Goal: Find specific page/section: Find specific page/section

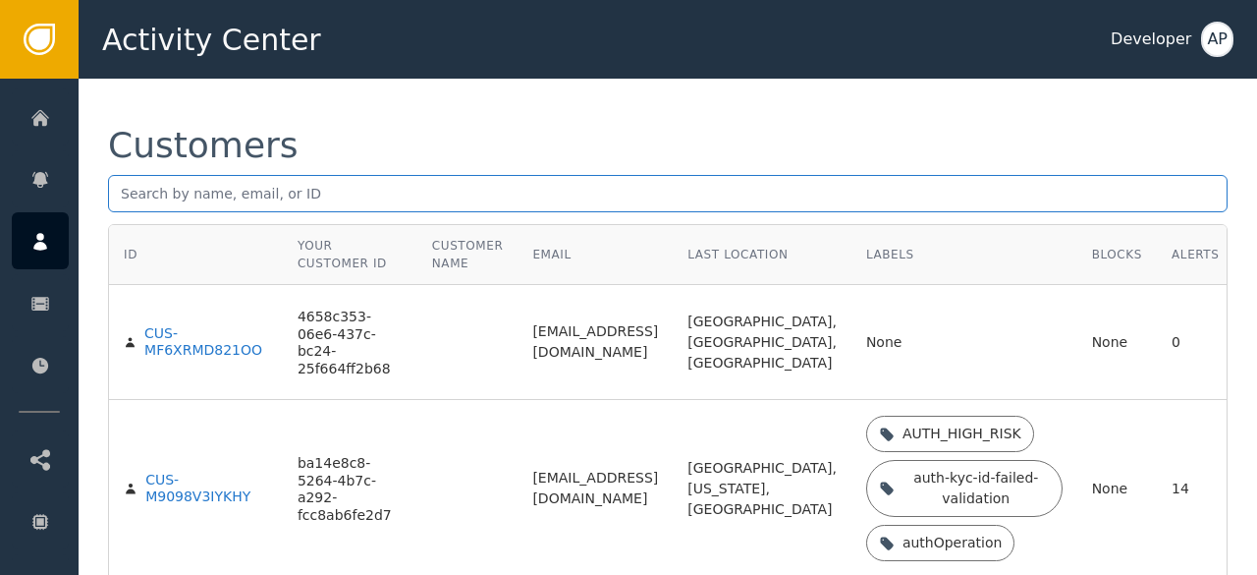
click at [130, 192] on input "text" at bounding box center [668, 193] width 1120 height 37
paste input "[EMAIL_ADDRESS][DOMAIN_NAME]"
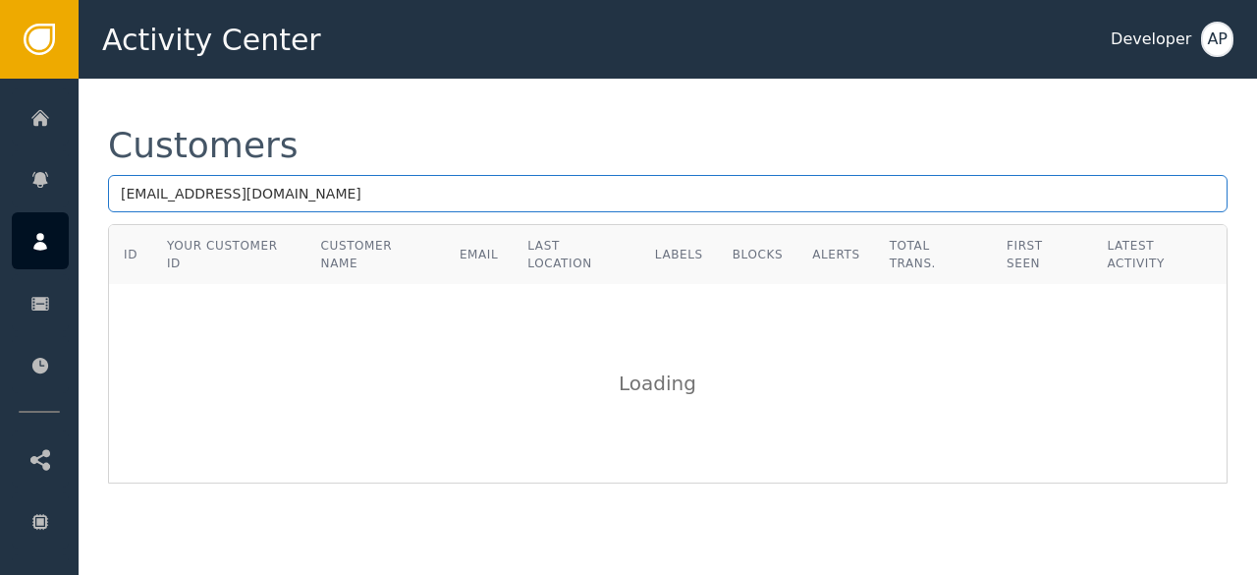
type input "[EMAIL_ADDRESS][DOMAIN_NAME]"
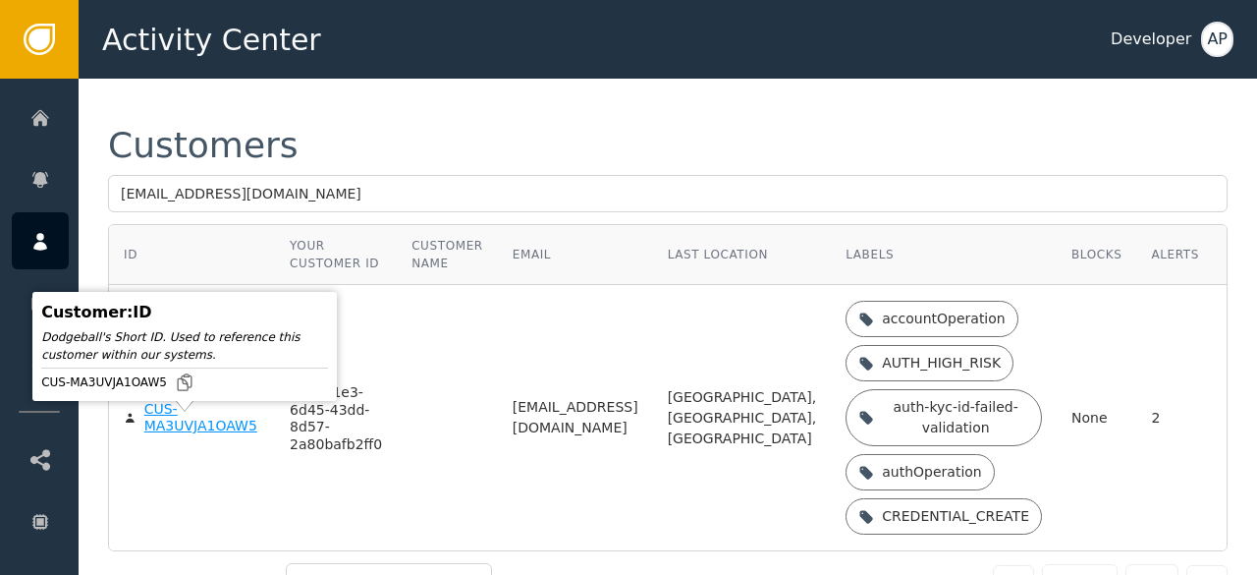
click at [162, 430] on div "CUS-MA3UVJA1OAW5" at bounding box center [202, 418] width 116 height 34
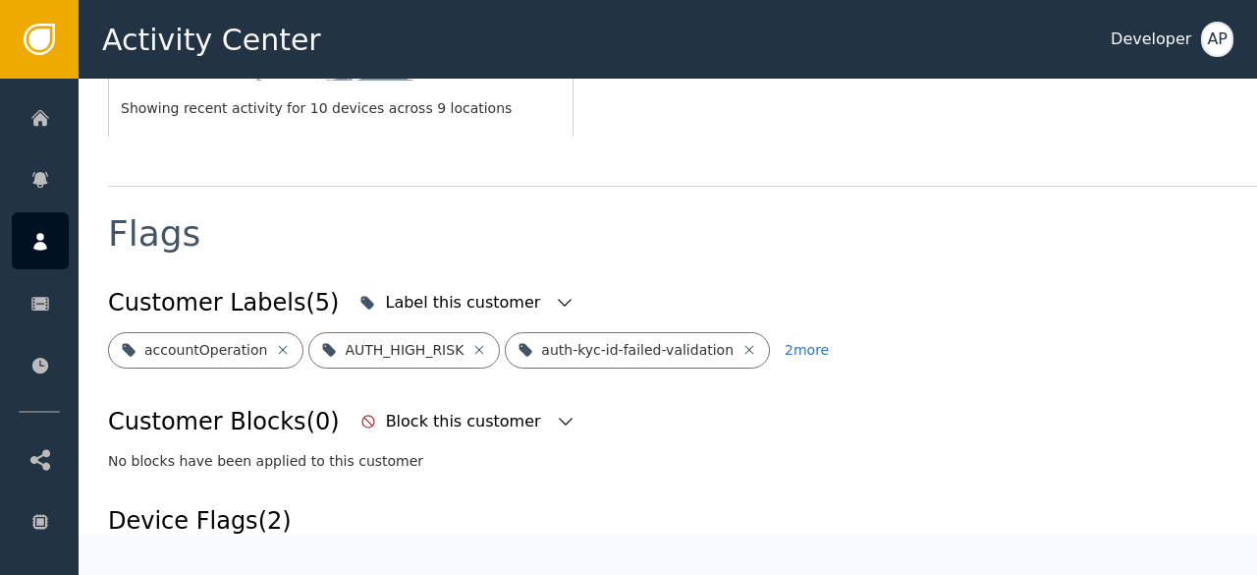
scroll to position [667, 0]
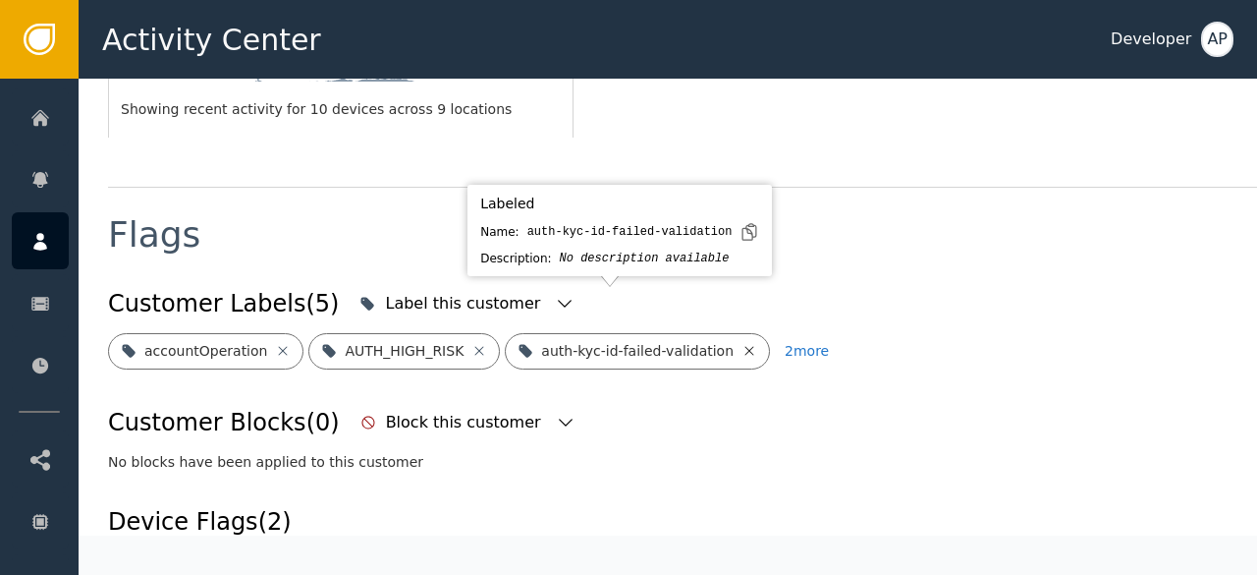
click at [746, 346] on icon at bounding box center [750, 350] width 9 height 9
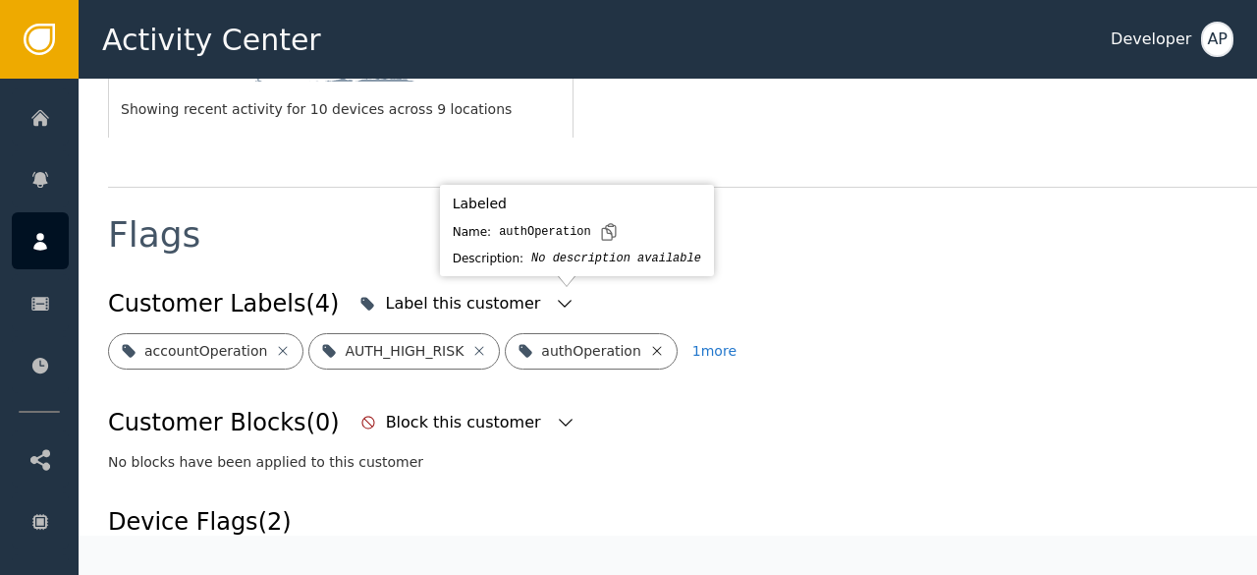
click at [649, 343] on icon at bounding box center [657, 351] width 16 height 16
click at [696, 343] on icon at bounding box center [704, 351] width 16 height 16
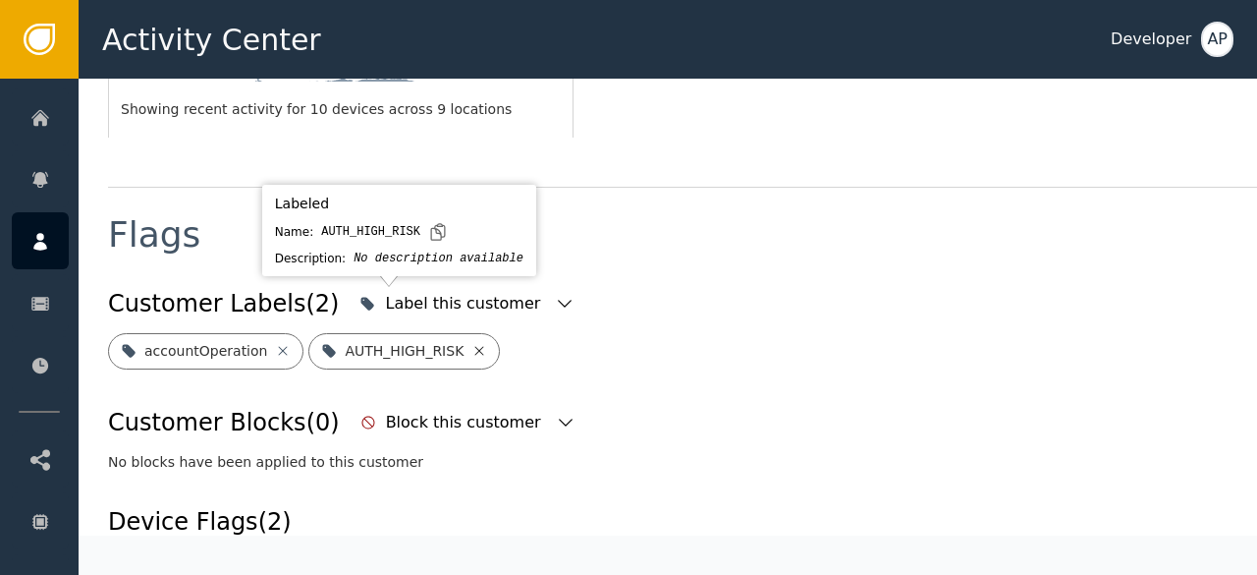
click at [472, 343] on icon at bounding box center [480, 351] width 16 height 16
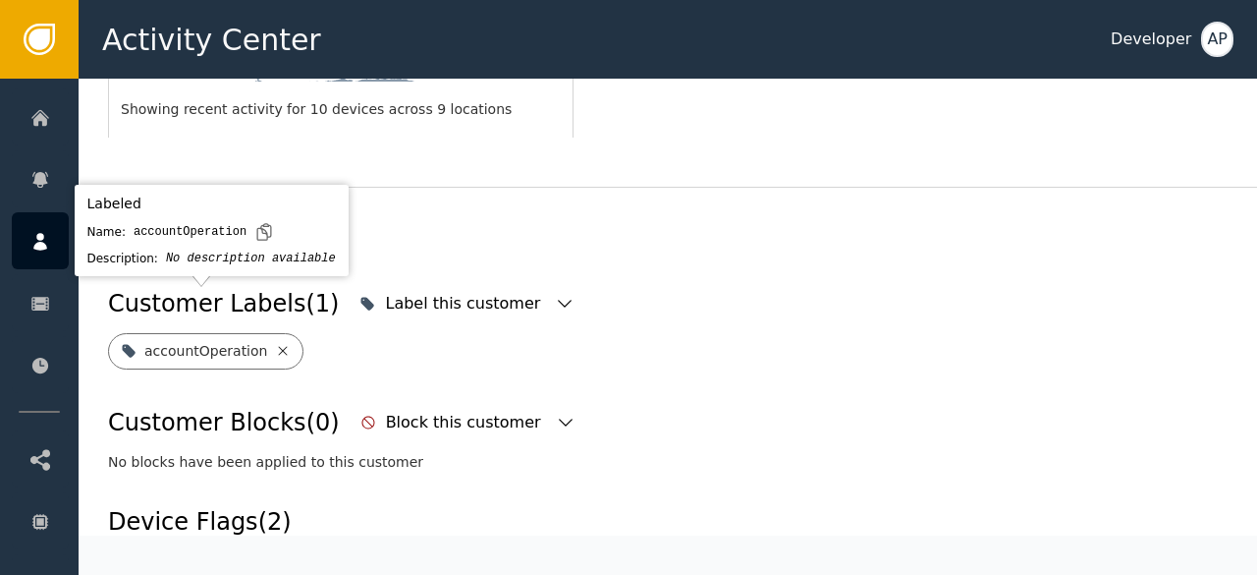
click at [275, 343] on icon at bounding box center [283, 351] width 16 height 16
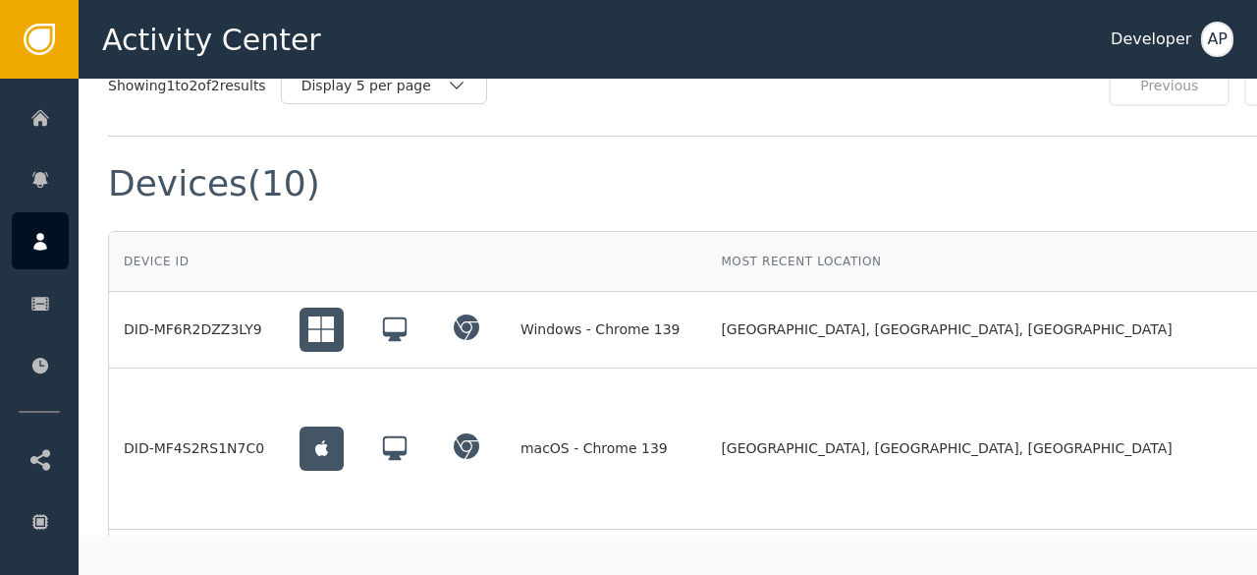
scroll to position [1496, 97]
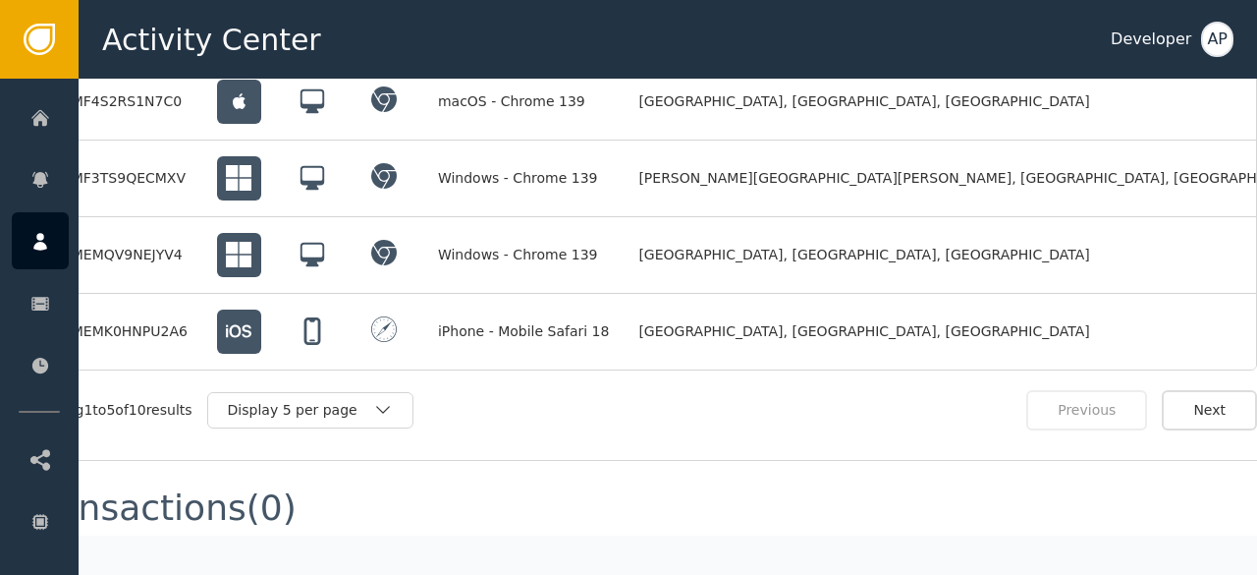
scroll to position [1802, 97]
click at [332, 391] on div "Display 5 per page" at bounding box center [310, 409] width 206 height 36
click at [313, 443] on div "Display 10 per page" at bounding box center [315, 453] width 157 height 21
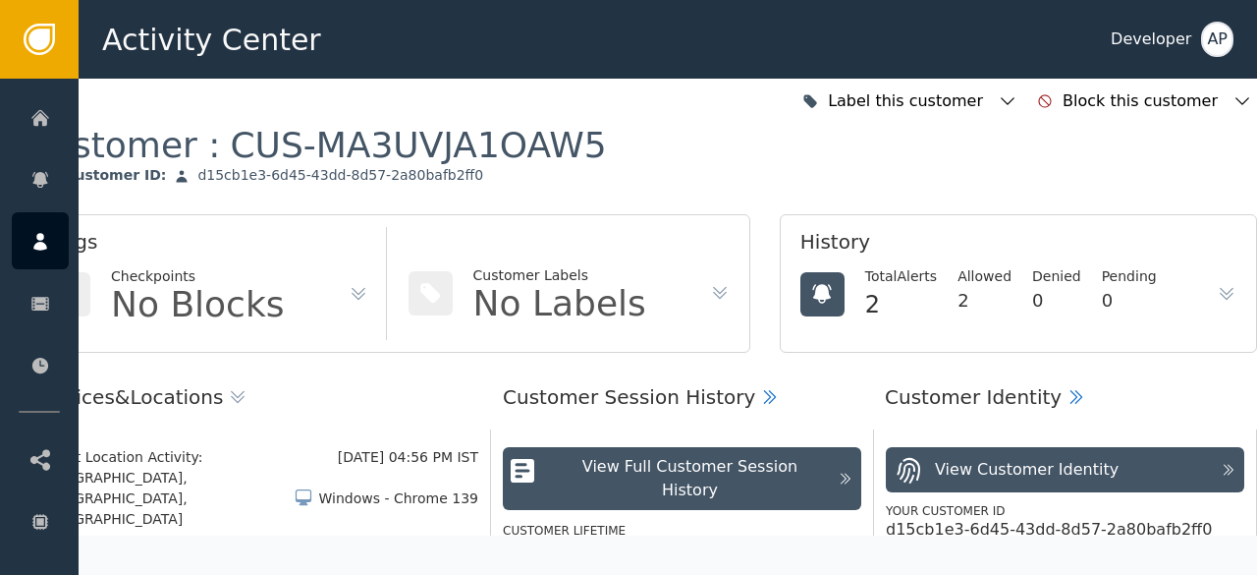
scroll to position [0, 97]
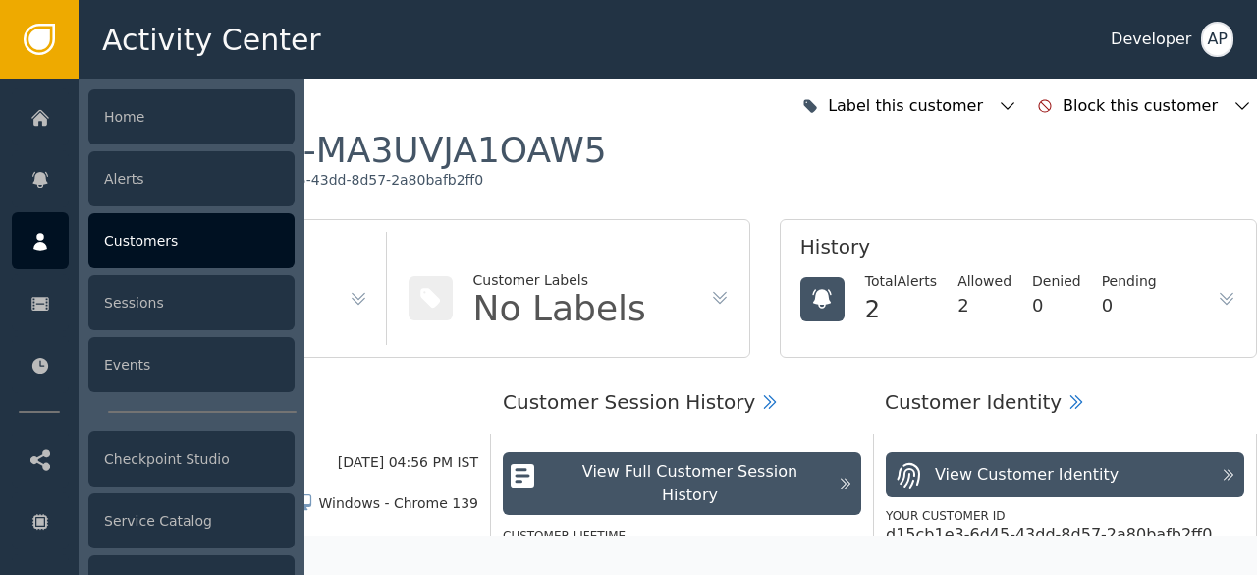
click at [126, 229] on div "Customers" at bounding box center [191, 240] width 206 height 55
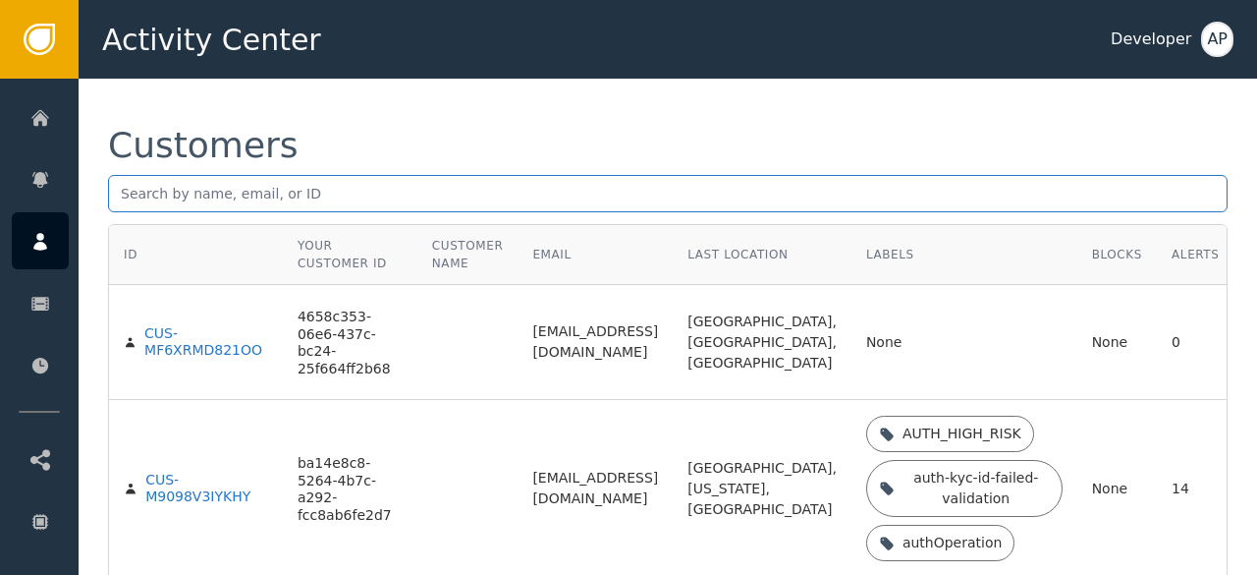
click at [152, 199] on input "text" at bounding box center [668, 193] width 1120 height 37
paste input "[EMAIL_ADDRESS][DOMAIN_NAME]"
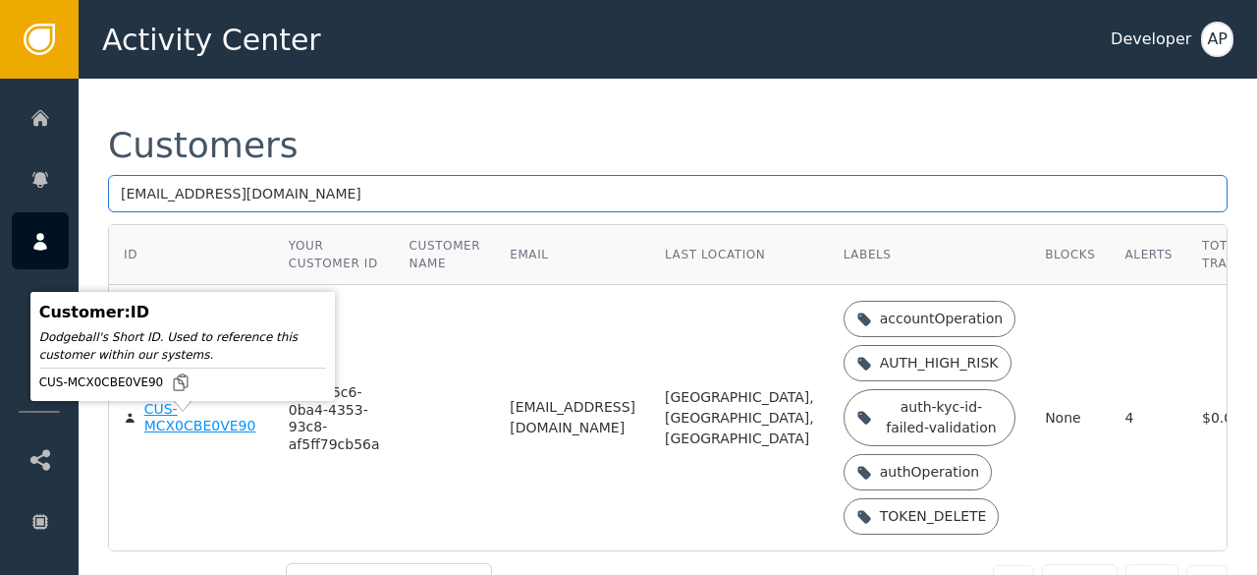
type input "[EMAIL_ADDRESS][DOMAIN_NAME]"
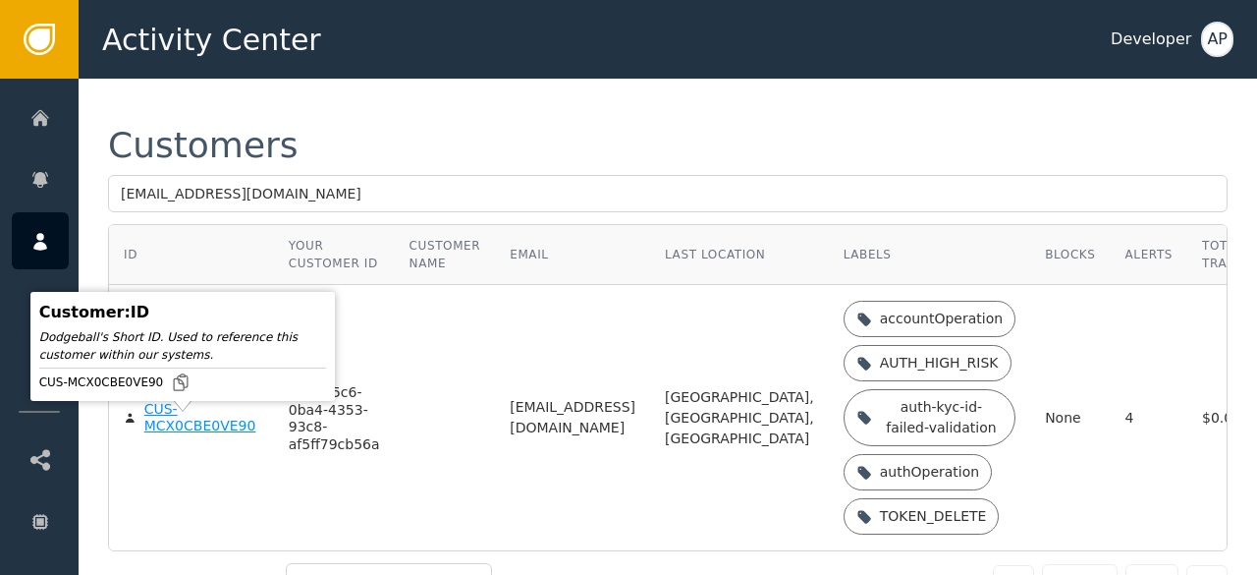
click at [170, 427] on div "CUS-MCX0CBE0VE90" at bounding box center [201, 418] width 115 height 34
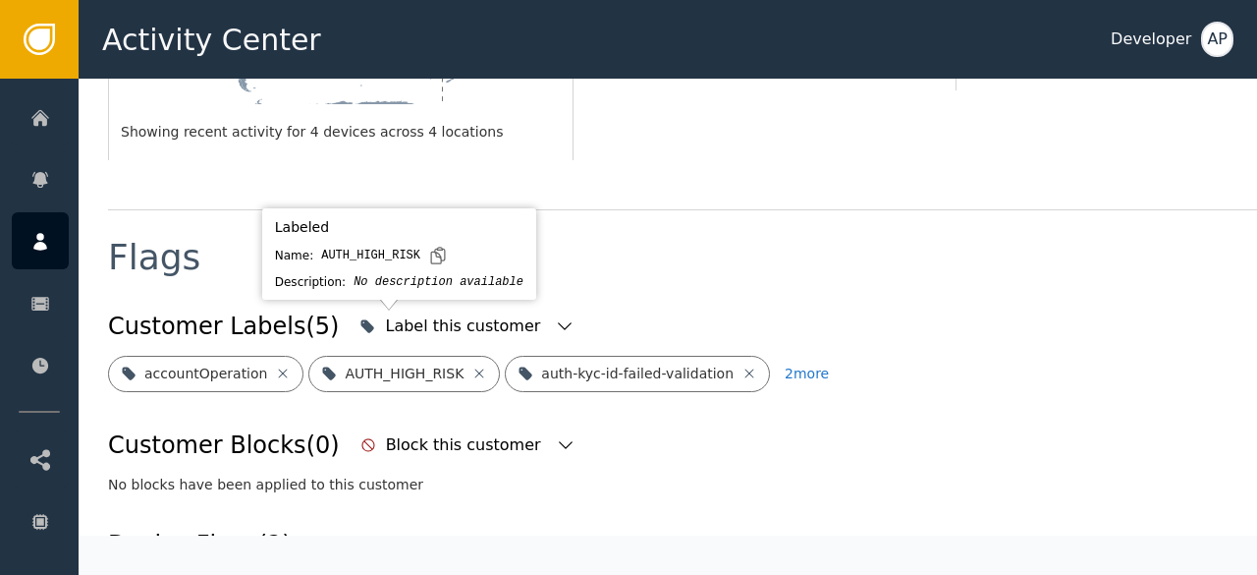
scroll to position [644, 0]
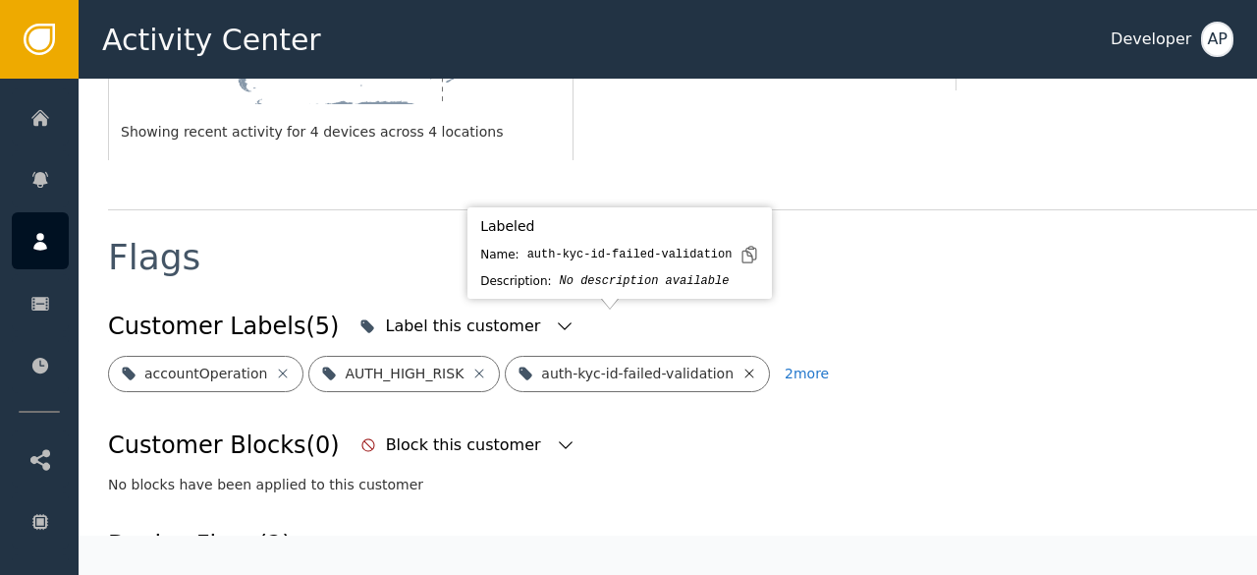
click at [746, 368] on icon at bounding box center [750, 372] width 9 height 9
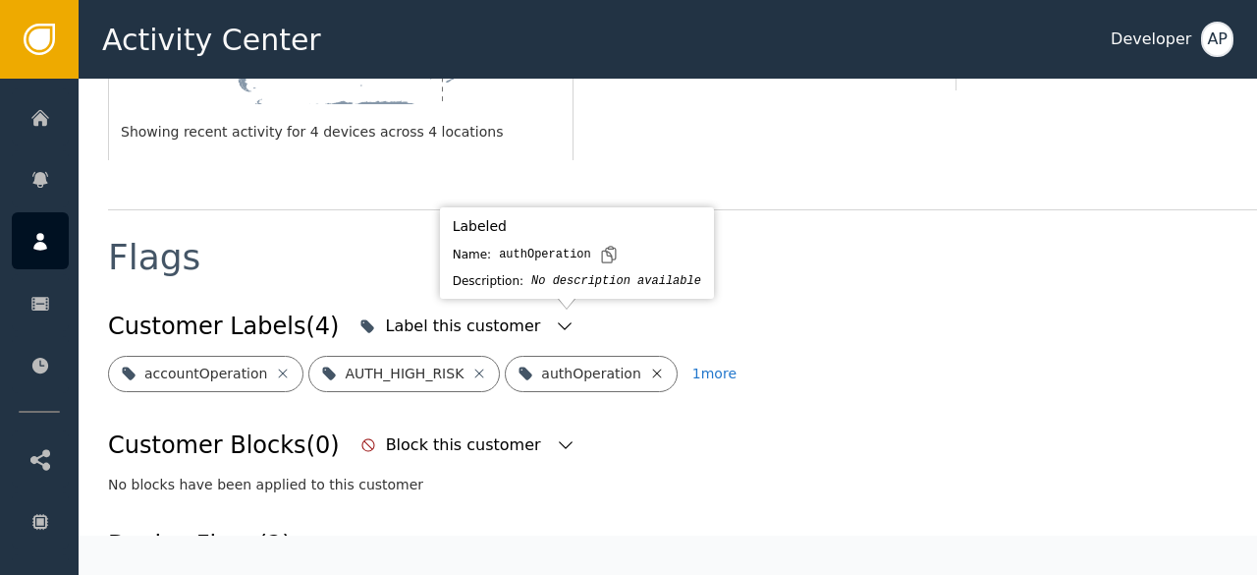
click at [649, 365] on icon at bounding box center [657, 373] width 16 height 16
click at [656, 365] on icon at bounding box center [664, 373] width 16 height 16
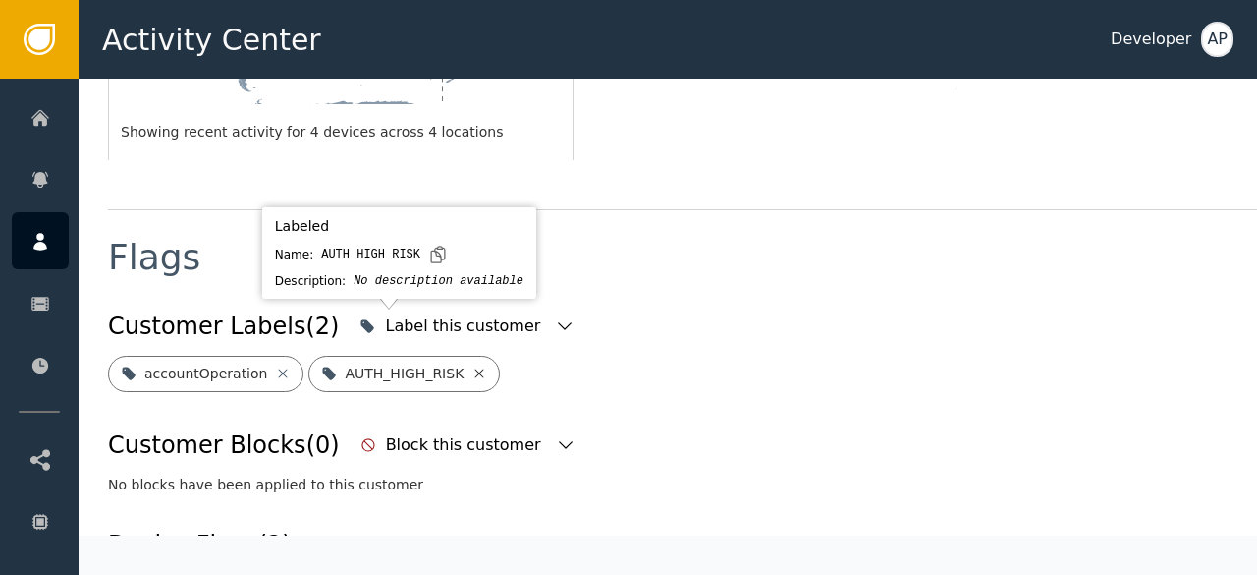
click at [472, 365] on icon at bounding box center [480, 373] width 16 height 16
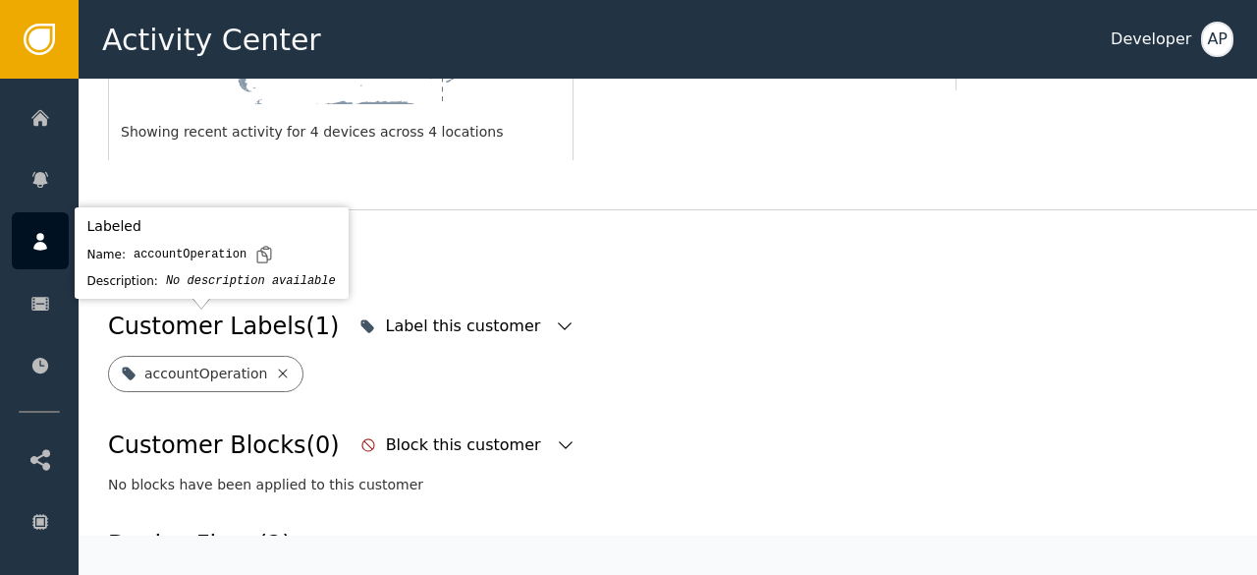
click at [277, 365] on icon at bounding box center [283, 373] width 16 height 16
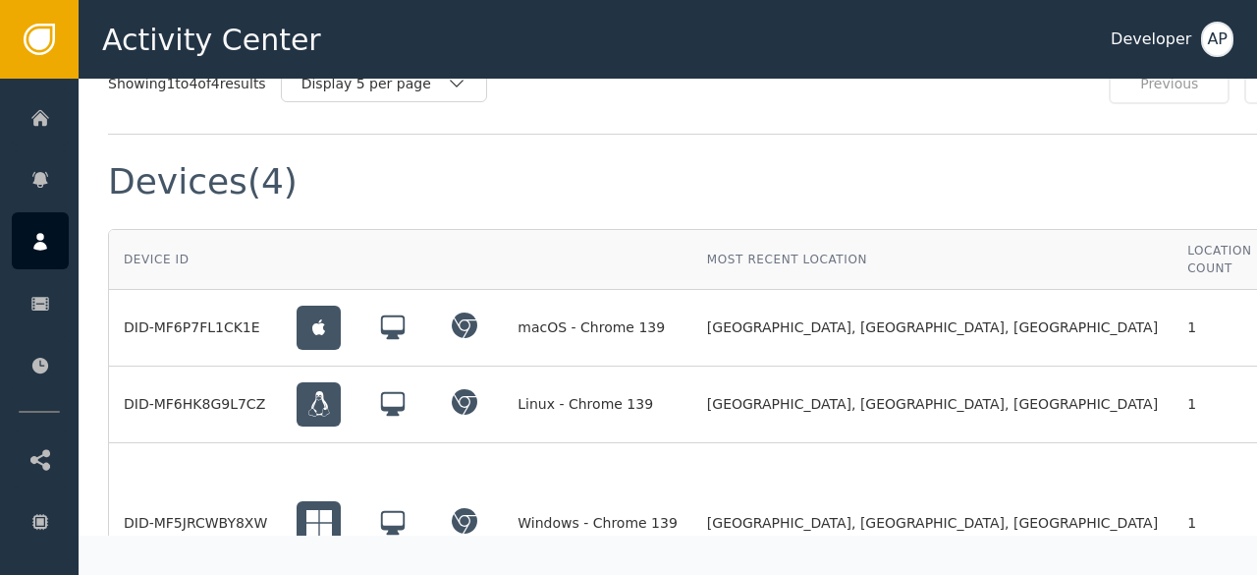
scroll to position [1636, 97]
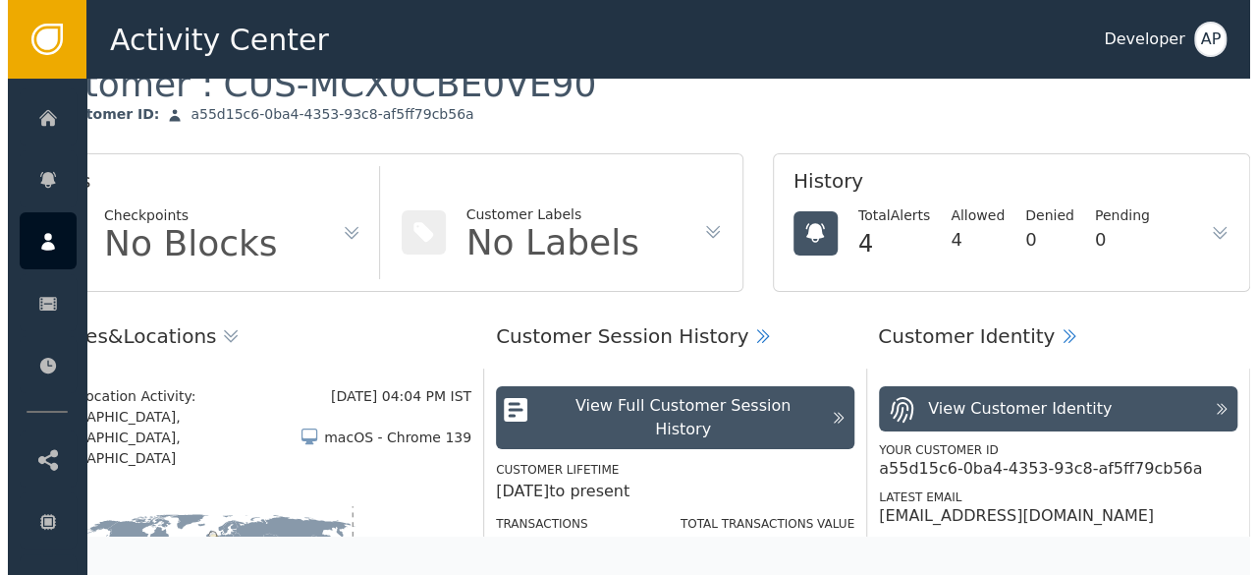
scroll to position [65, 97]
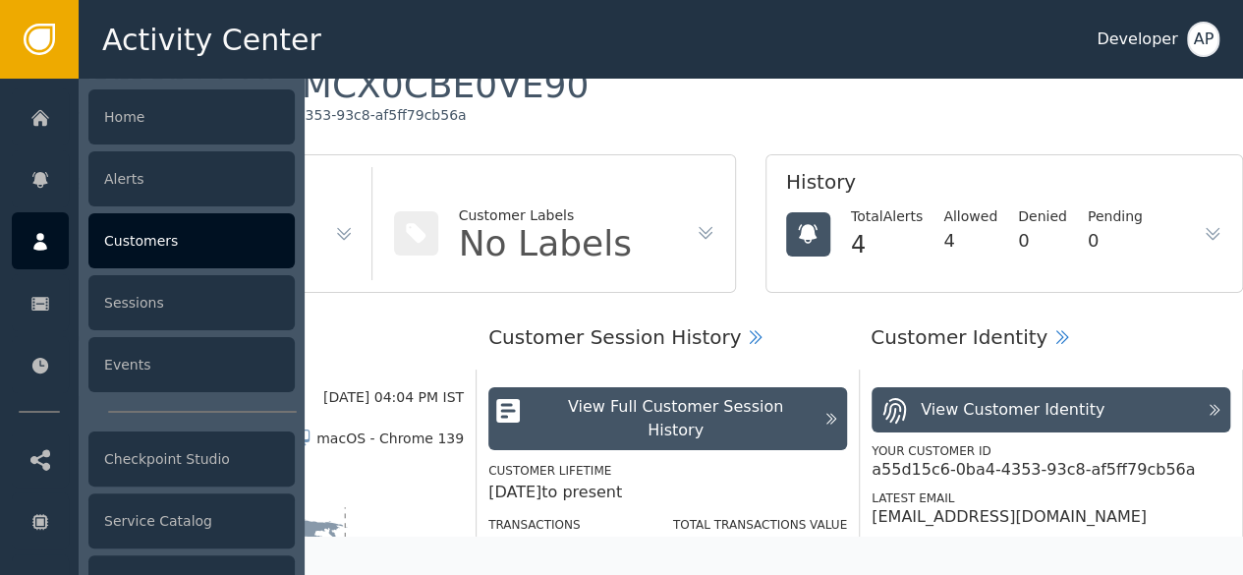
click at [183, 245] on div "Customers" at bounding box center [191, 240] width 206 height 55
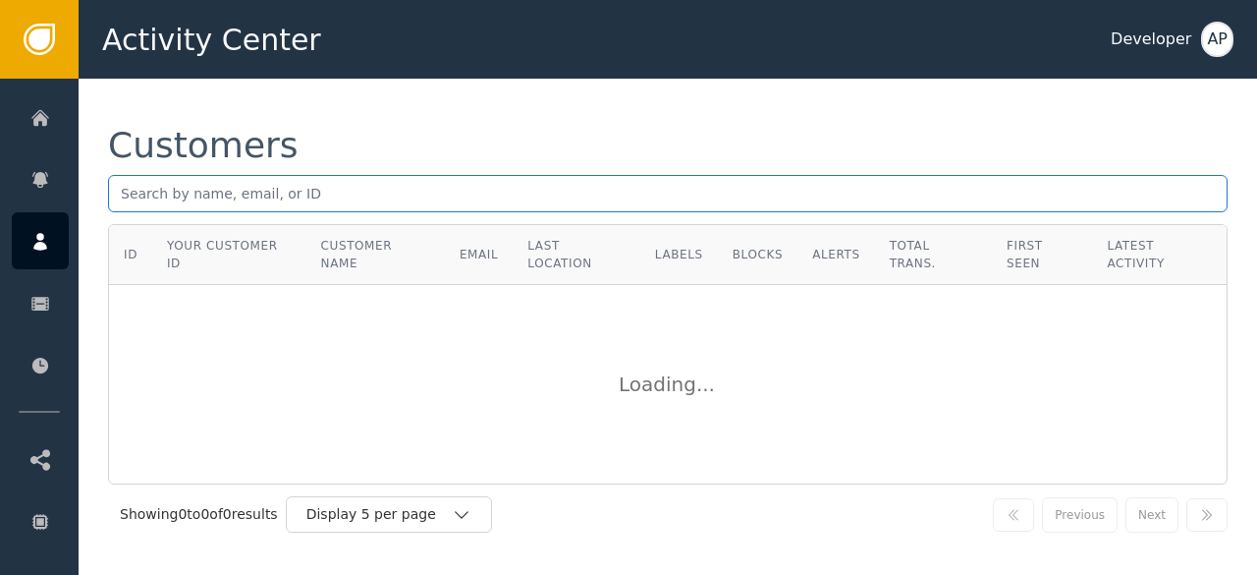
click at [136, 205] on input "text" at bounding box center [668, 193] width 1120 height 37
paste input "[PERSON_NAME][EMAIL_ADDRESS][PERSON_NAME][DOMAIN_NAME]"
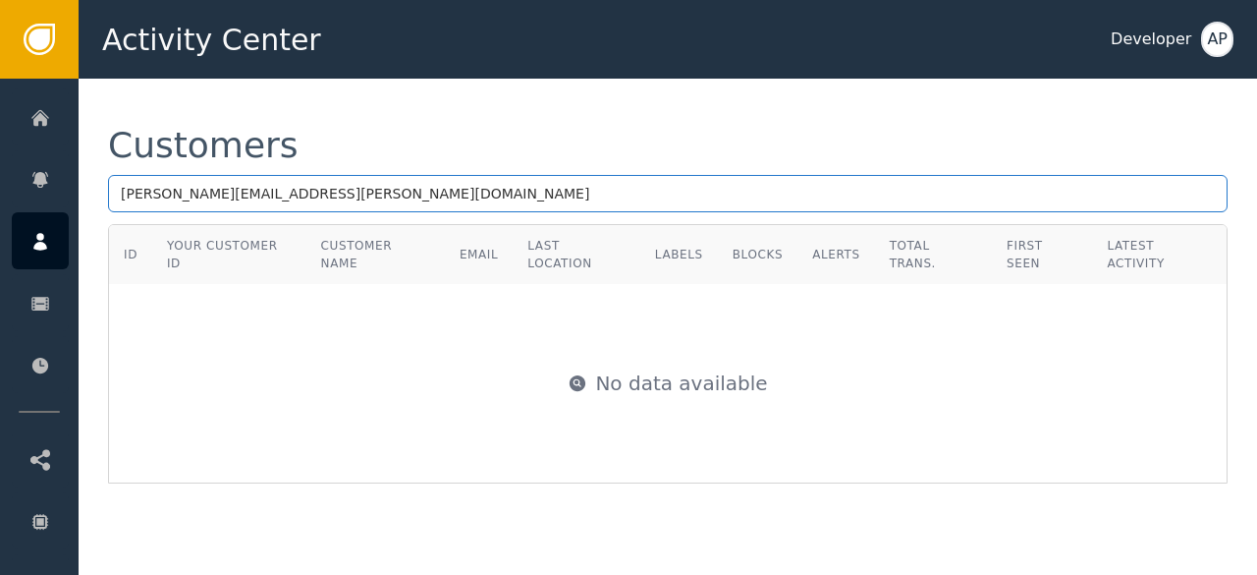
click at [332, 195] on input "[PERSON_NAME][EMAIL_ADDRESS][PERSON_NAME][DOMAIN_NAME]" at bounding box center [668, 193] width 1120 height 37
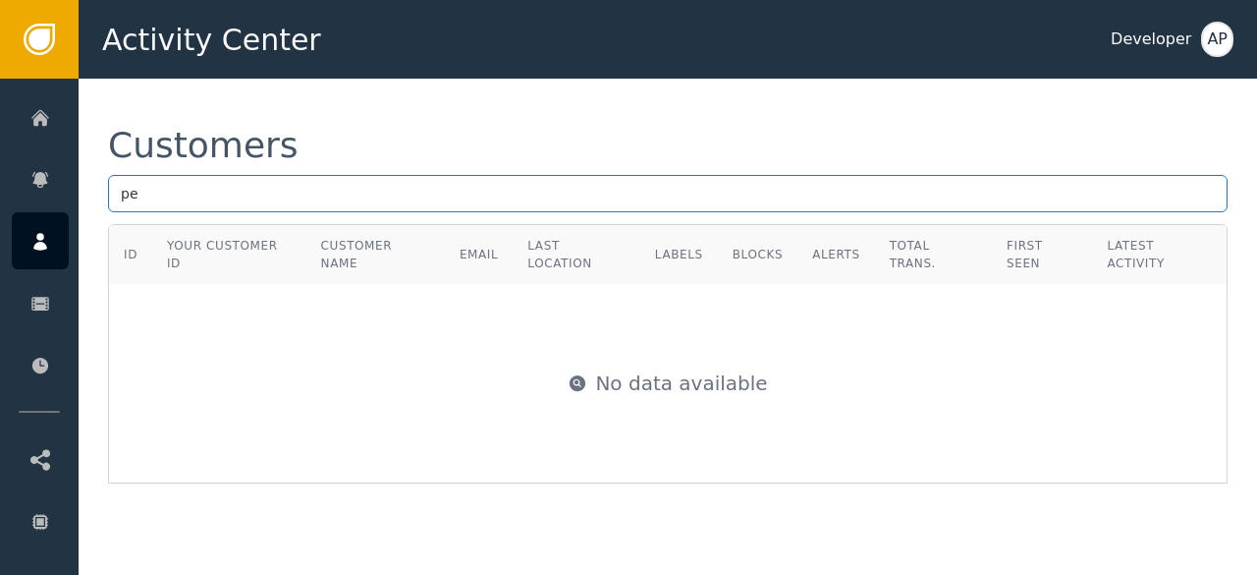
type input "p"
paste input "[EMAIL_ADDRESS][DOMAIN_NAME]"
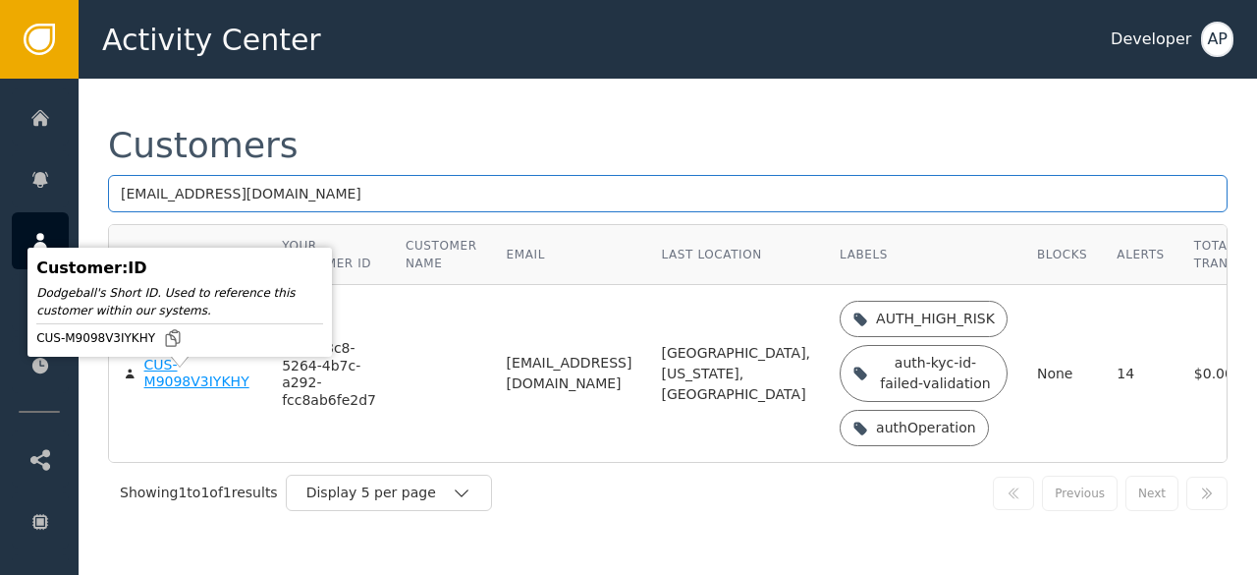
type input "[EMAIL_ADDRESS][DOMAIN_NAME]"
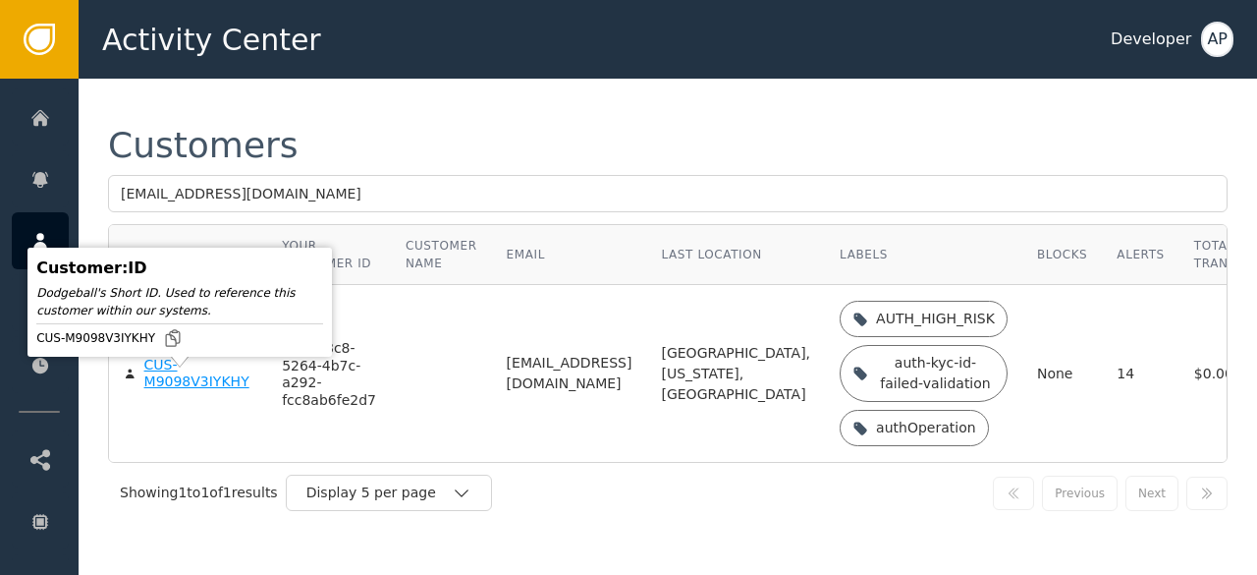
click at [156, 391] on div "CUS-M9098V3IYKHY" at bounding box center [198, 374] width 109 height 34
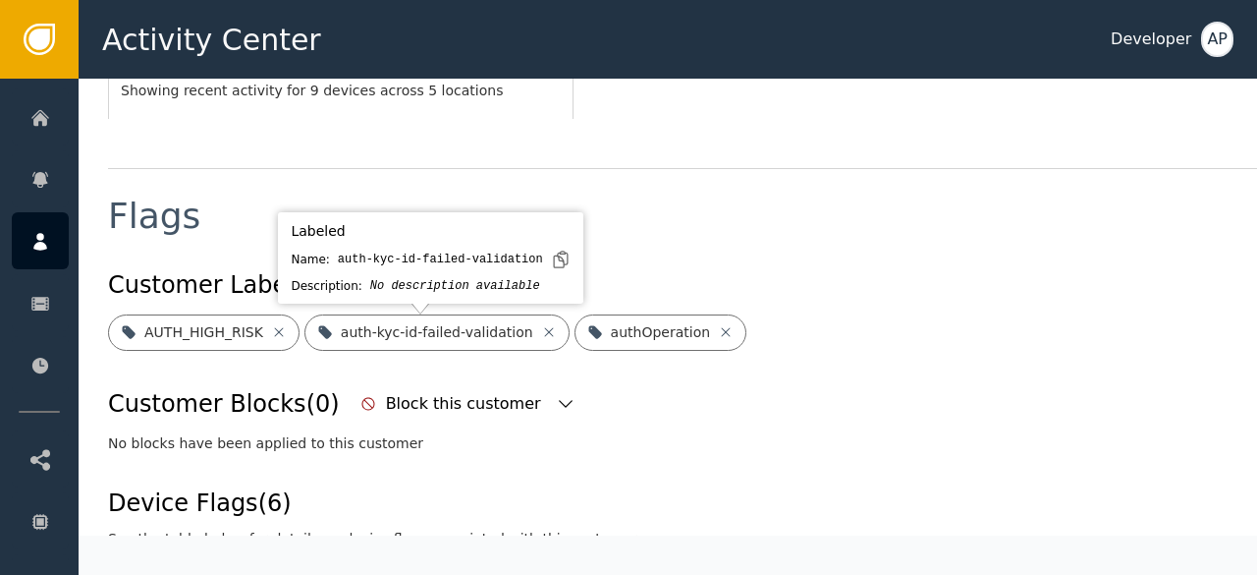
scroll to position [666, 0]
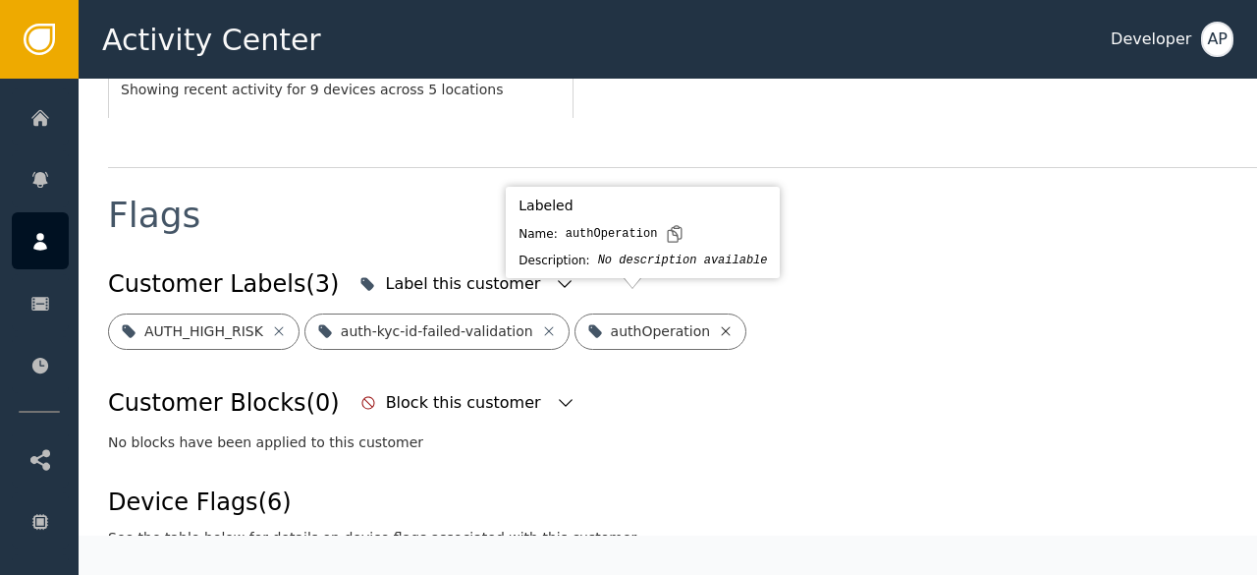
click at [718, 323] on icon at bounding box center [726, 331] width 16 height 16
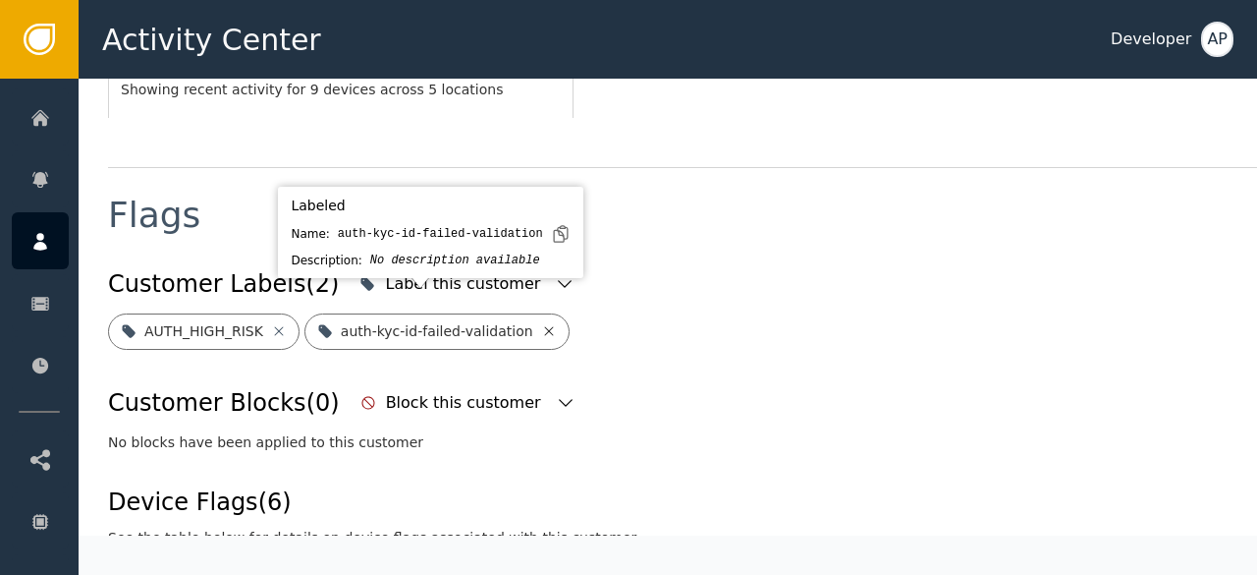
click at [541, 323] on icon at bounding box center [549, 331] width 16 height 16
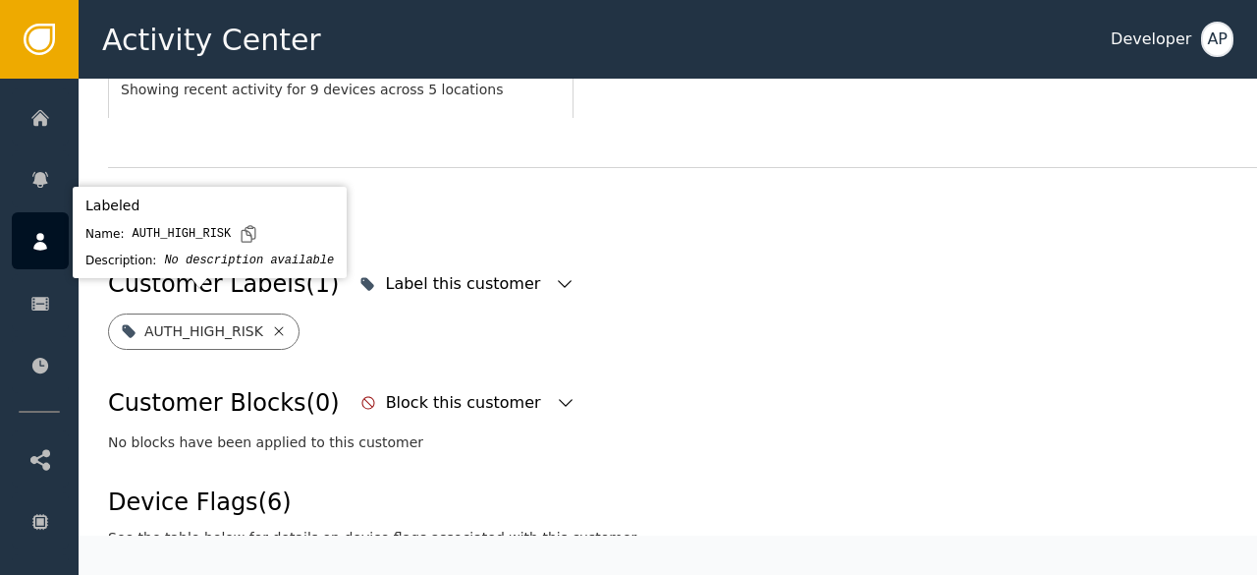
click at [274, 326] on icon at bounding box center [278, 330] width 9 height 9
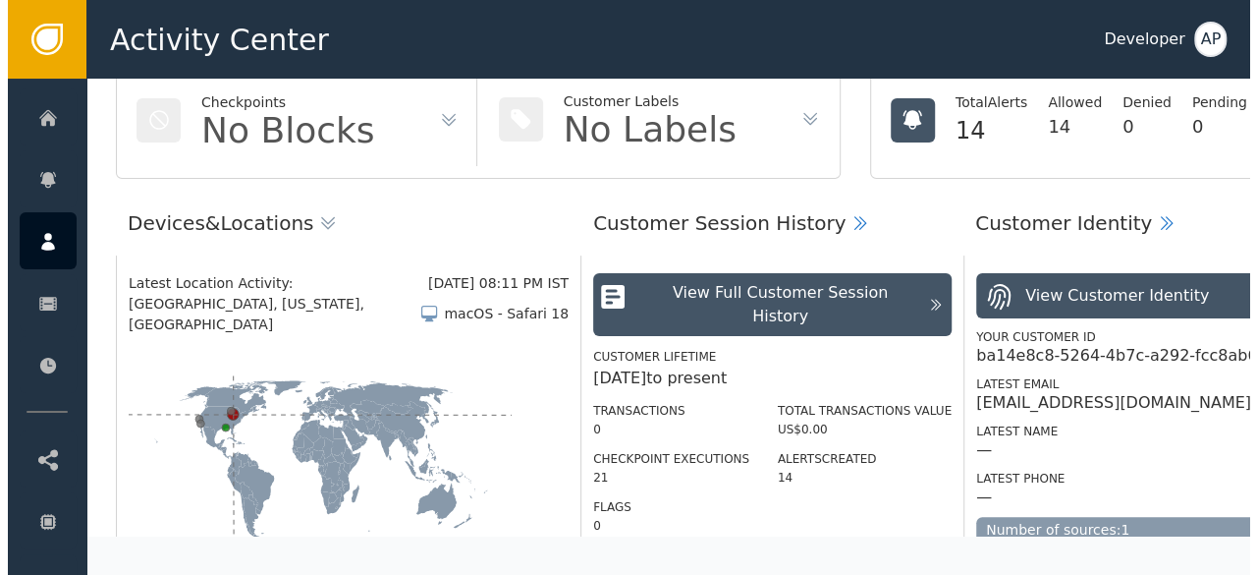
scroll to position [187, 0]
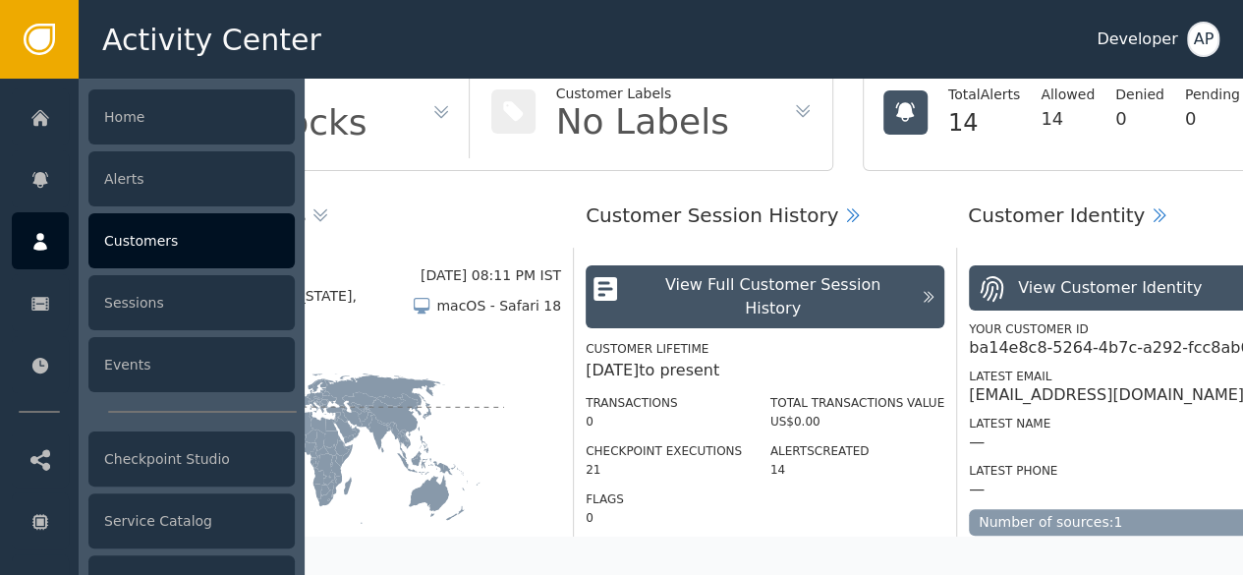
click at [121, 241] on div "Customers" at bounding box center [191, 240] width 206 height 55
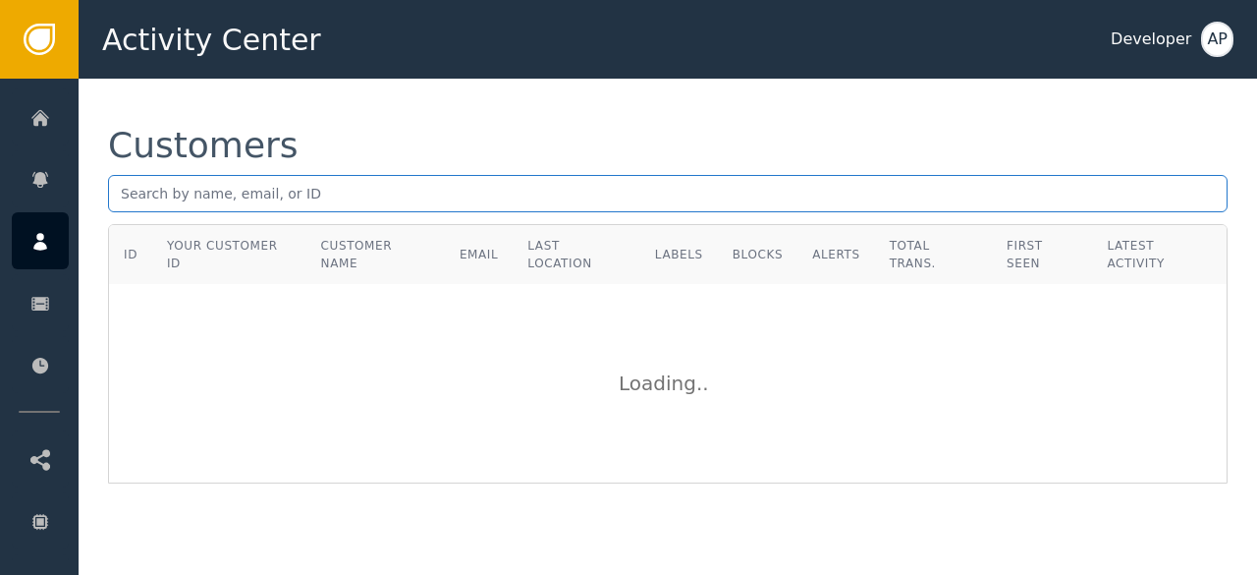
click at [118, 189] on input "text" at bounding box center [668, 193] width 1120 height 37
paste input "[EMAIL_ADDRESS][DOMAIN_NAME]"
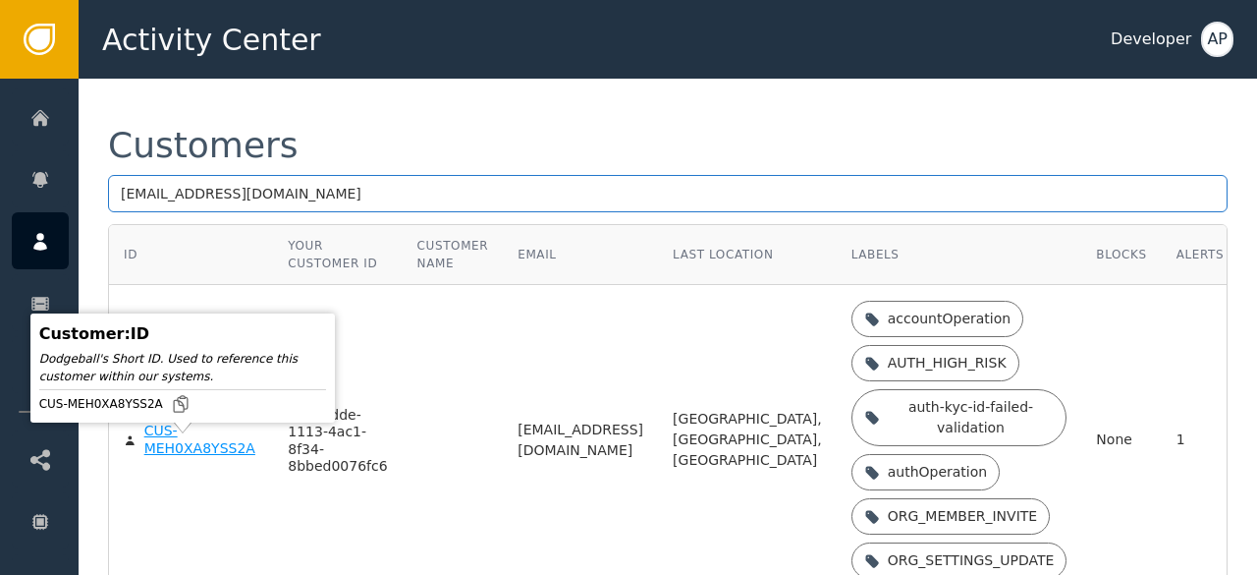
type input "[EMAIL_ADDRESS][DOMAIN_NAME]"
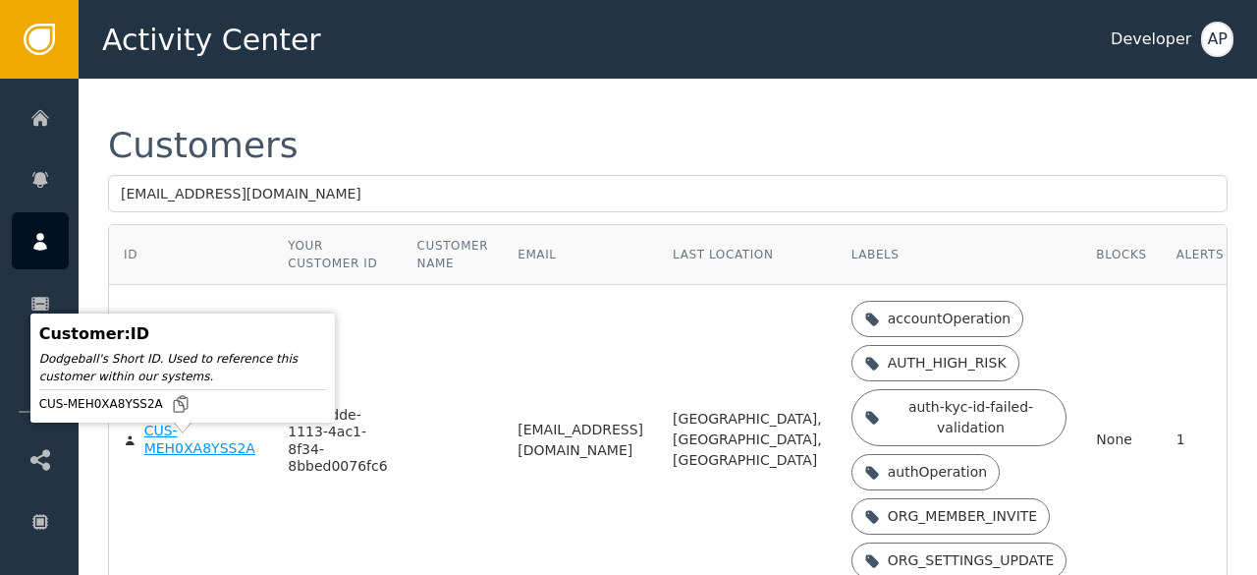
click at [161, 452] on div "CUS-MEH0XA8YSS2A" at bounding box center [201, 439] width 115 height 34
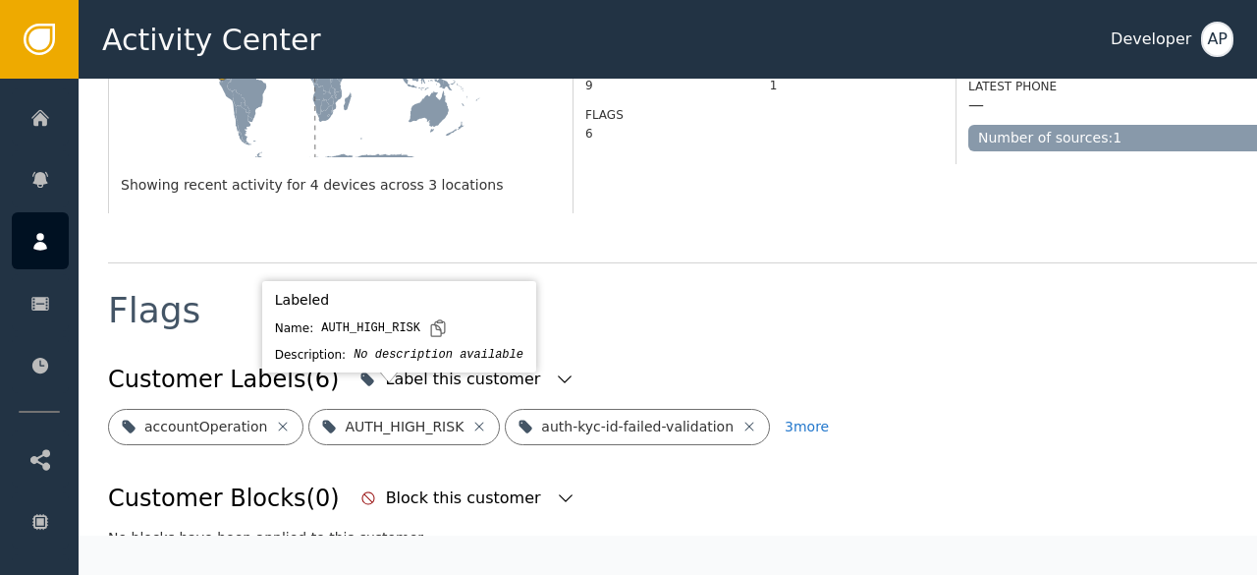
scroll to position [636, 0]
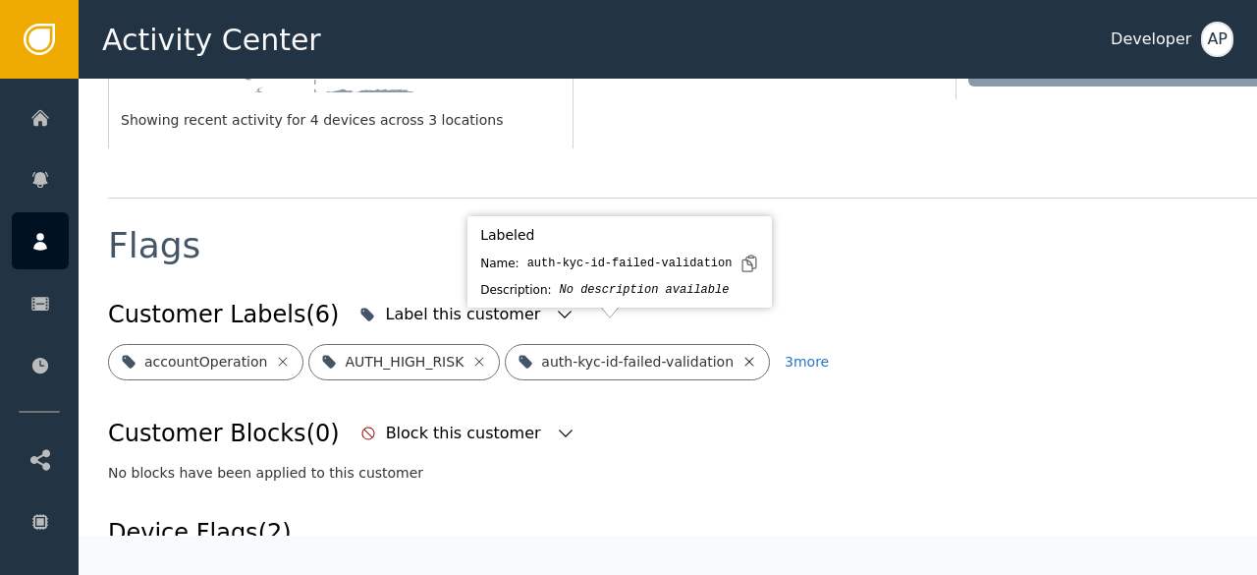
click at [742, 354] on icon at bounding box center [750, 362] width 16 height 16
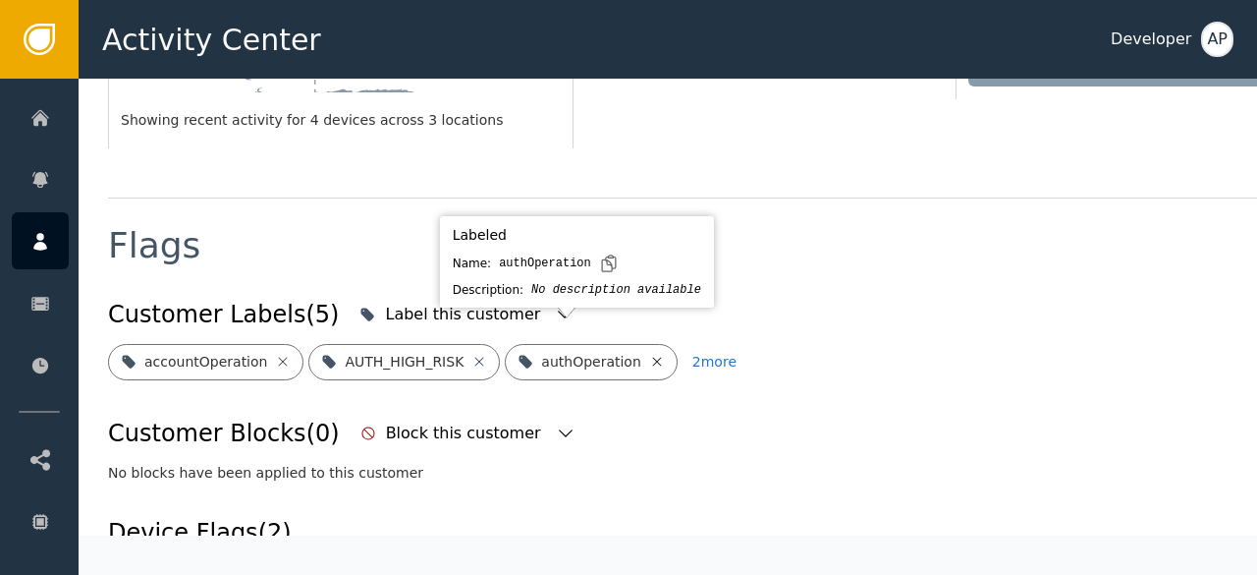
click at [649, 354] on icon at bounding box center [657, 362] width 16 height 16
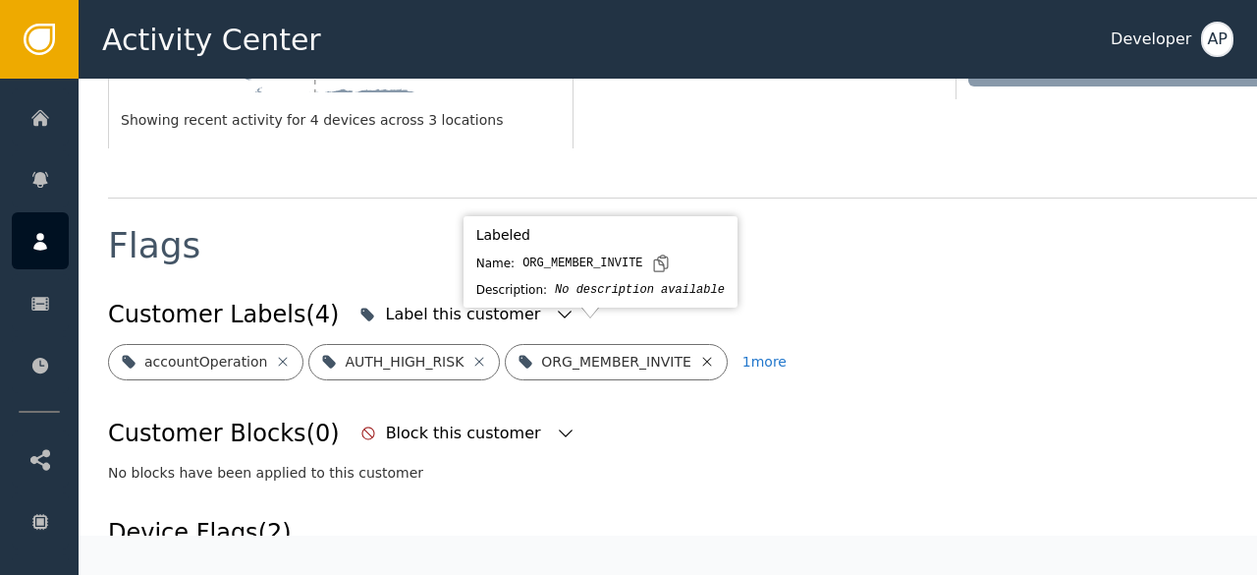
click at [702, 357] on icon at bounding box center [706, 361] width 9 height 9
click at [716, 354] on icon at bounding box center [724, 362] width 16 height 16
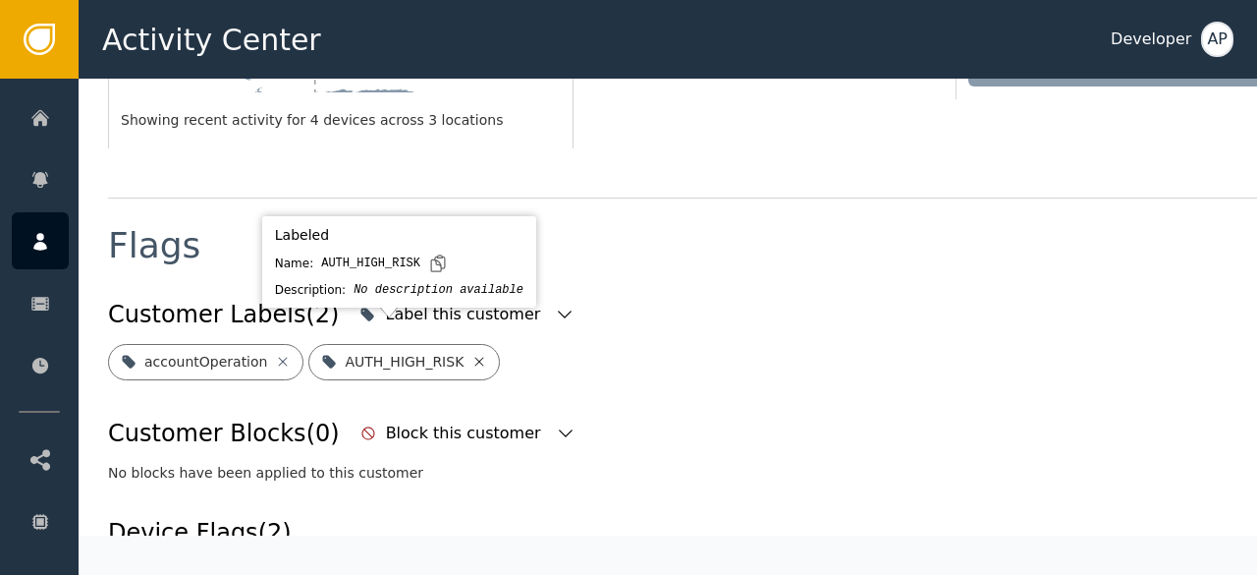
click at [472, 354] on icon at bounding box center [480, 362] width 16 height 16
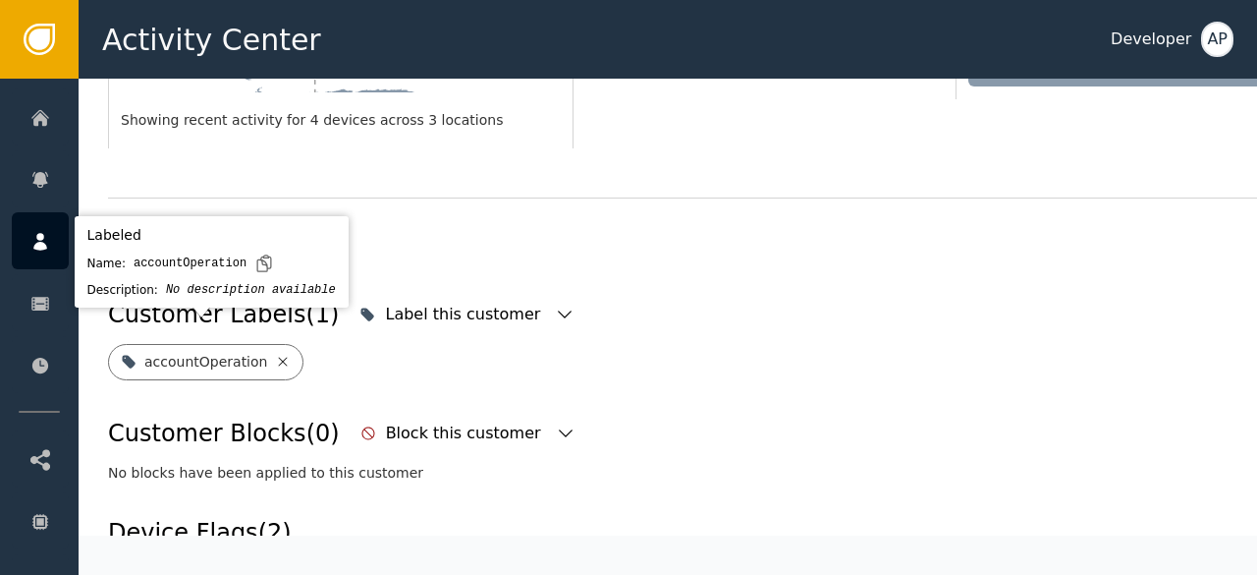
click at [275, 354] on icon at bounding box center [283, 362] width 16 height 16
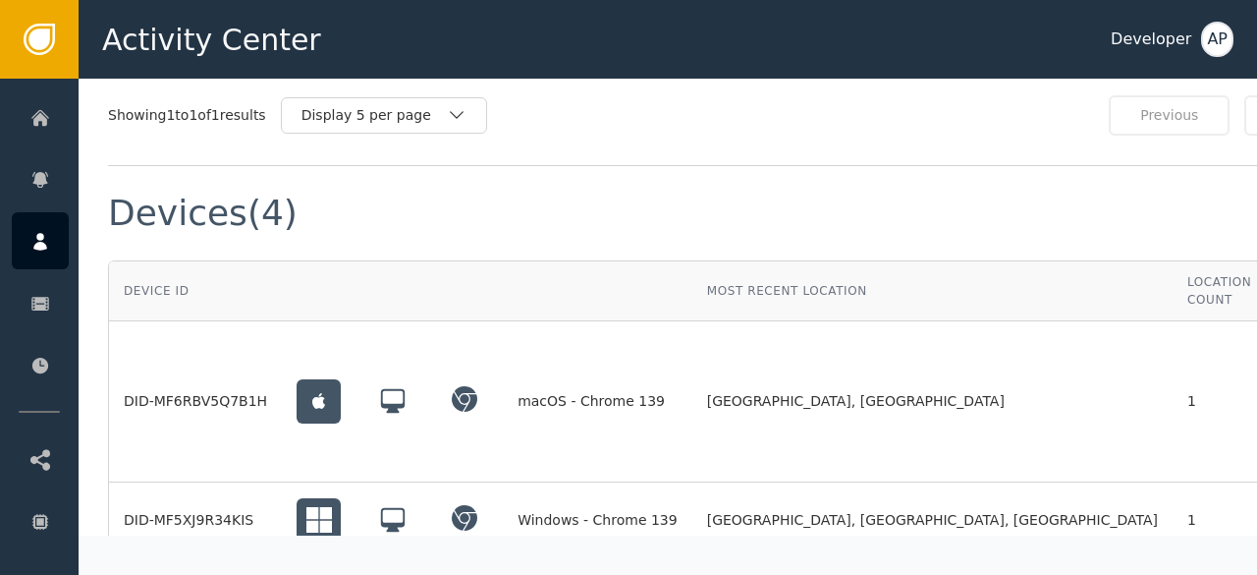
scroll to position [1377, 97]
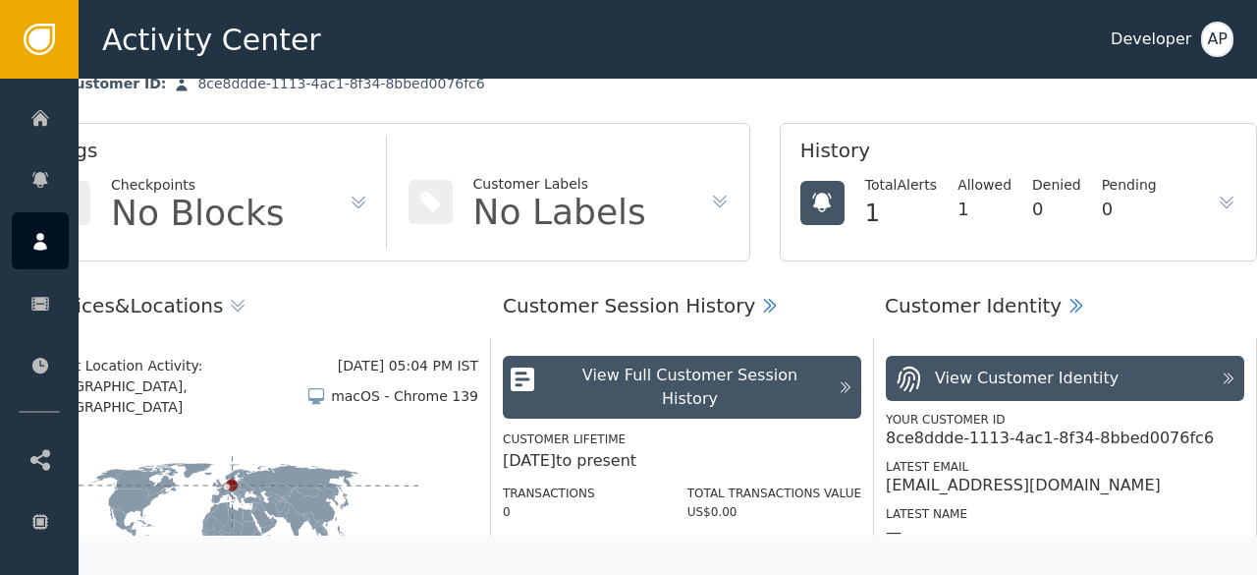
scroll to position [0, 97]
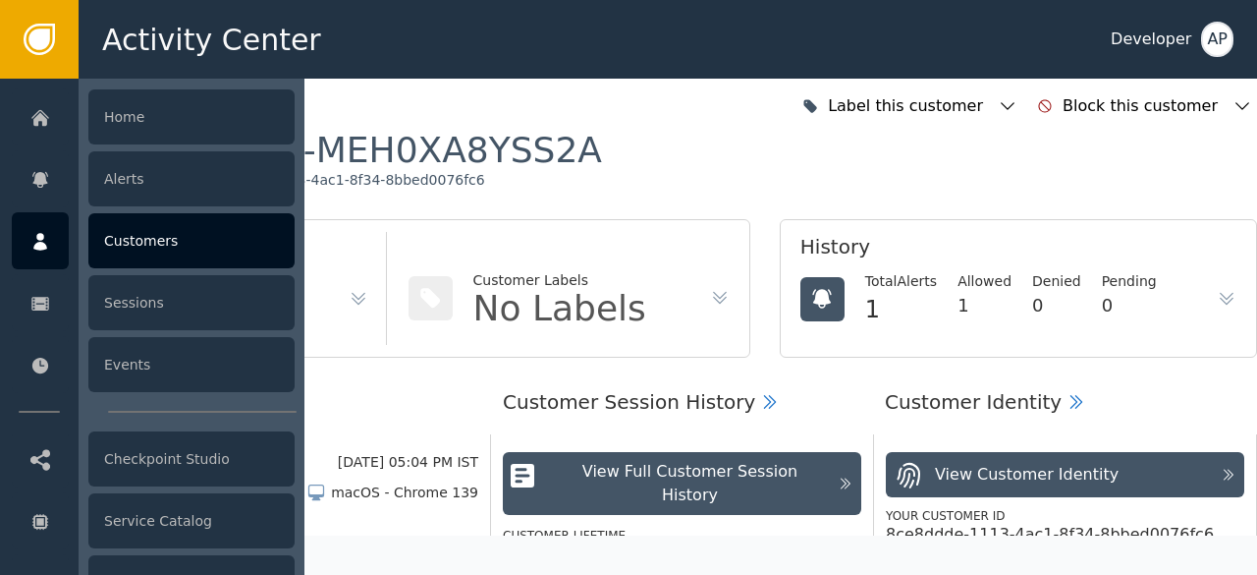
click at [138, 243] on div "Customers" at bounding box center [191, 240] width 206 height 55
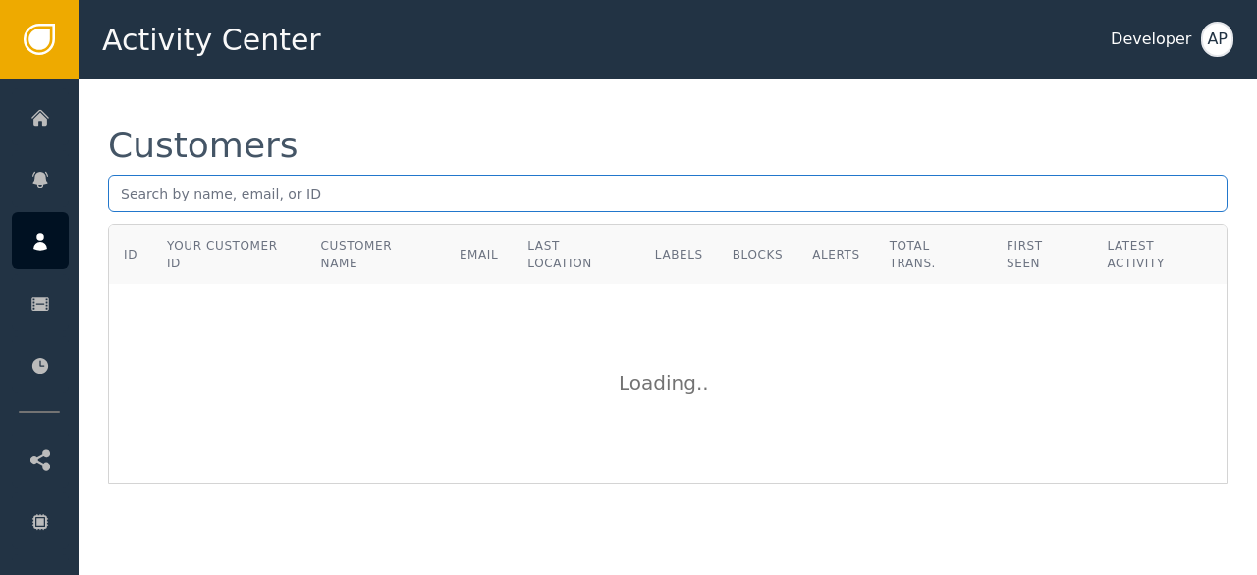
click at [120, 199] on input "text" at bounding box center [668, 193] width 1120 height 37
paste input "[EMAIL_ADDRESS][DOMAIN_NAME]"
click at [328, 197] on input "[EMAIL_ADDRESS][DOMAIN_NAME]" at bounding box center [668, 193] width 1120 height 37
type input "b"
paste input "[EMAIL_ADDRESS][DOMAIN_NAME]"
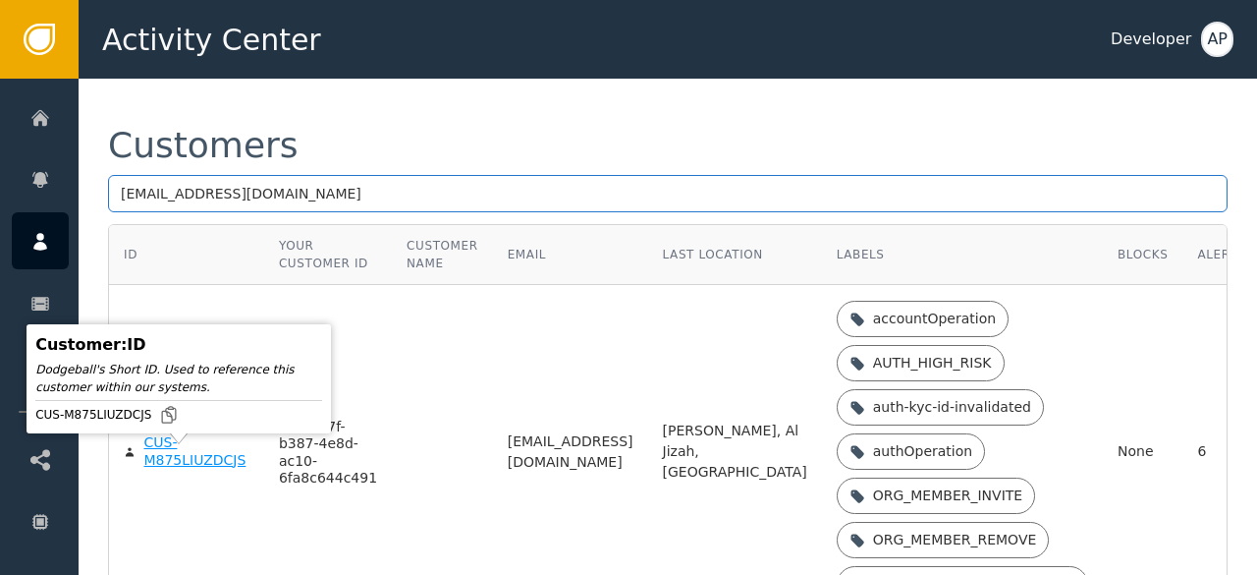
type input "[EMAIL_ADDRESS][DOMAIN_NAME]"
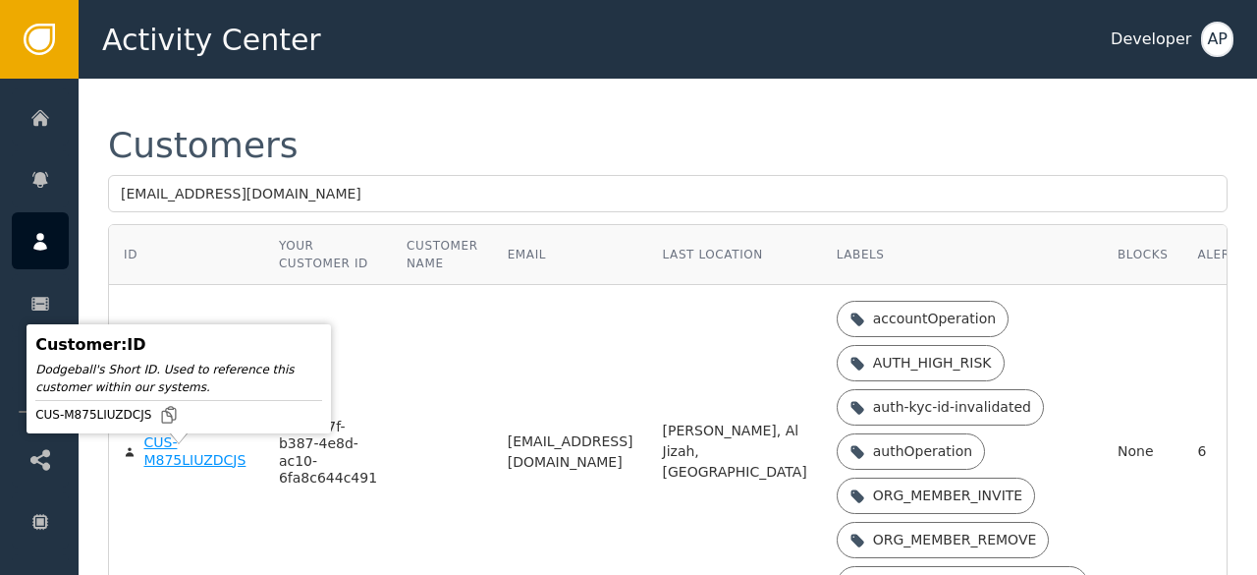
click at [163, 463] on div "CUS-M875LIUZDCJS" at bounding box center [195, 451] width 105 height 34
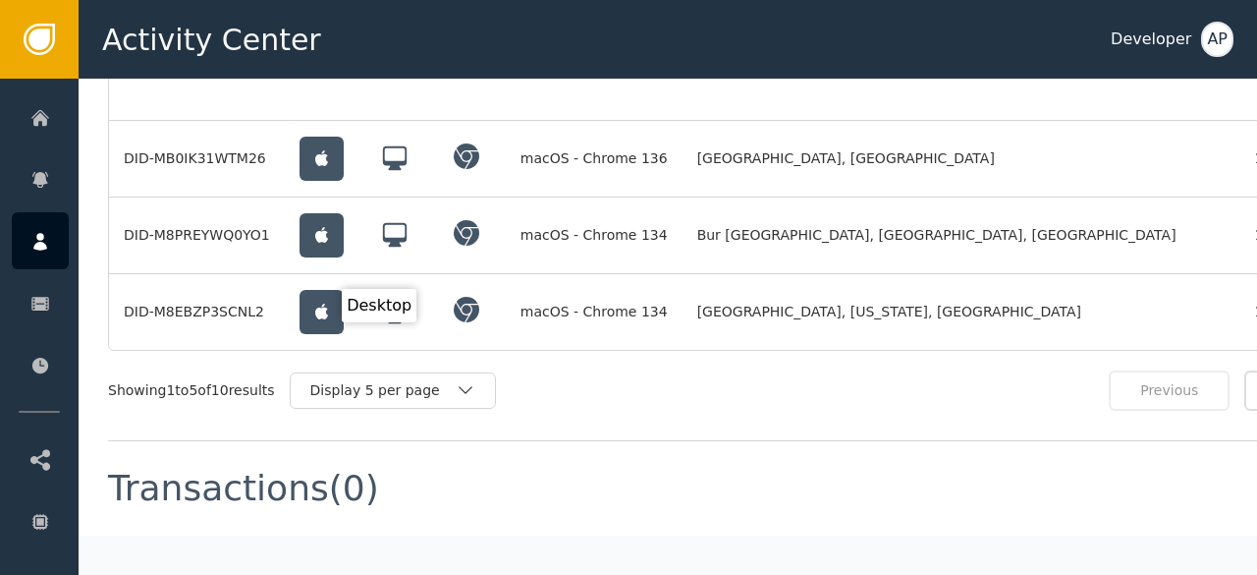
scroll to position [2100, 0]
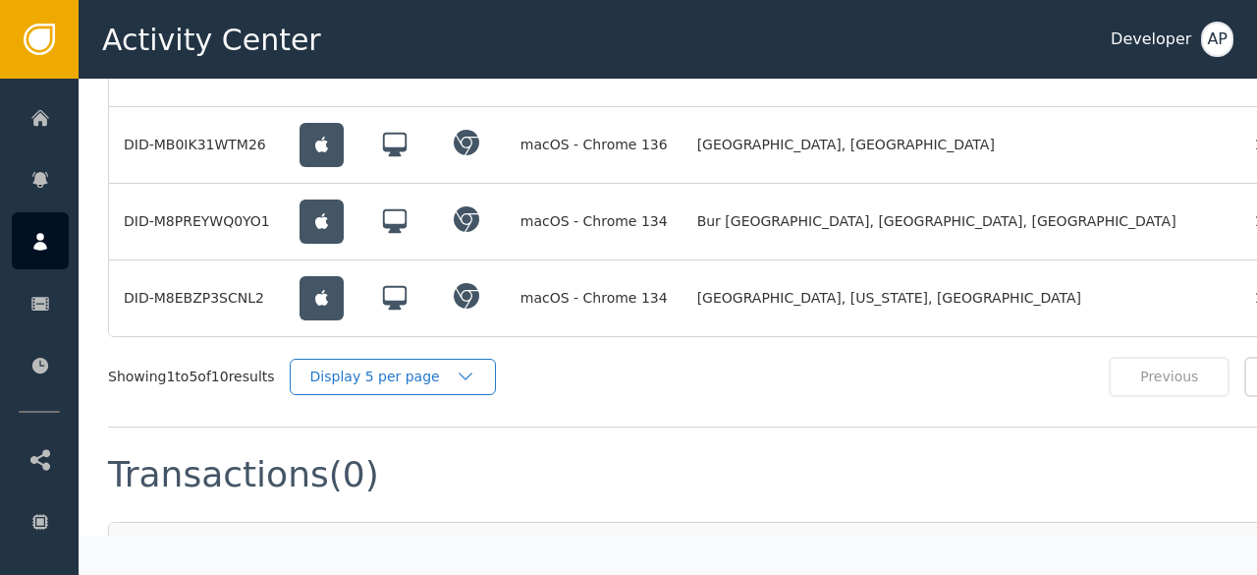
click at [383, 368] on div "Display 5 per page" at bounding box center [382, 376] width 145 height 21
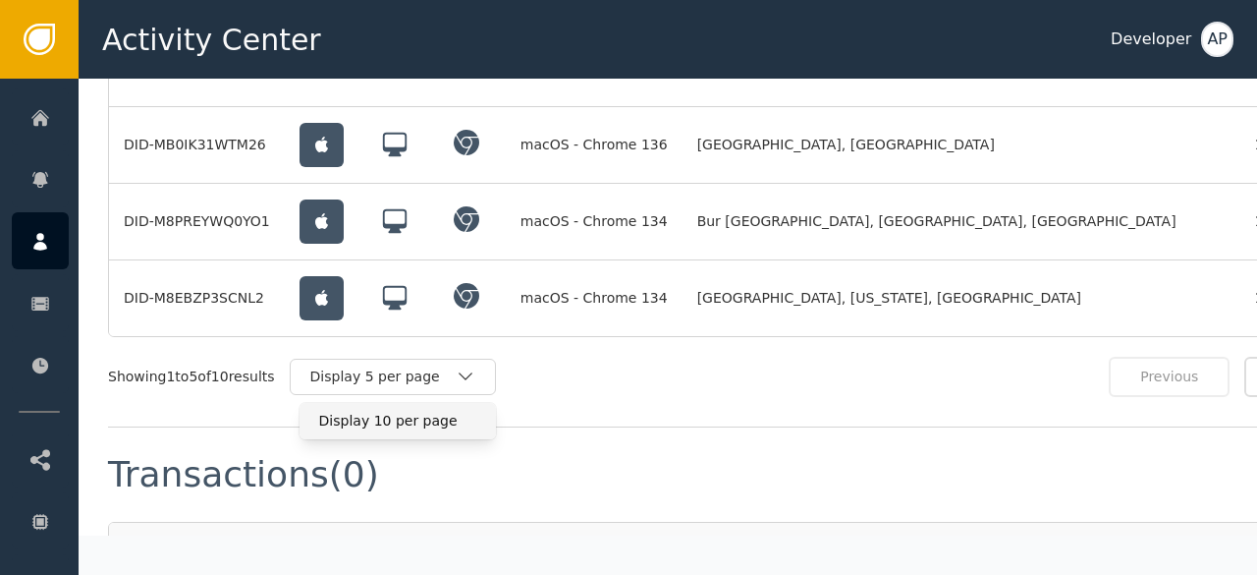
click at [376, 411] on div "Display 10 per page" at bounding box center [397, 421] width 157 height 21
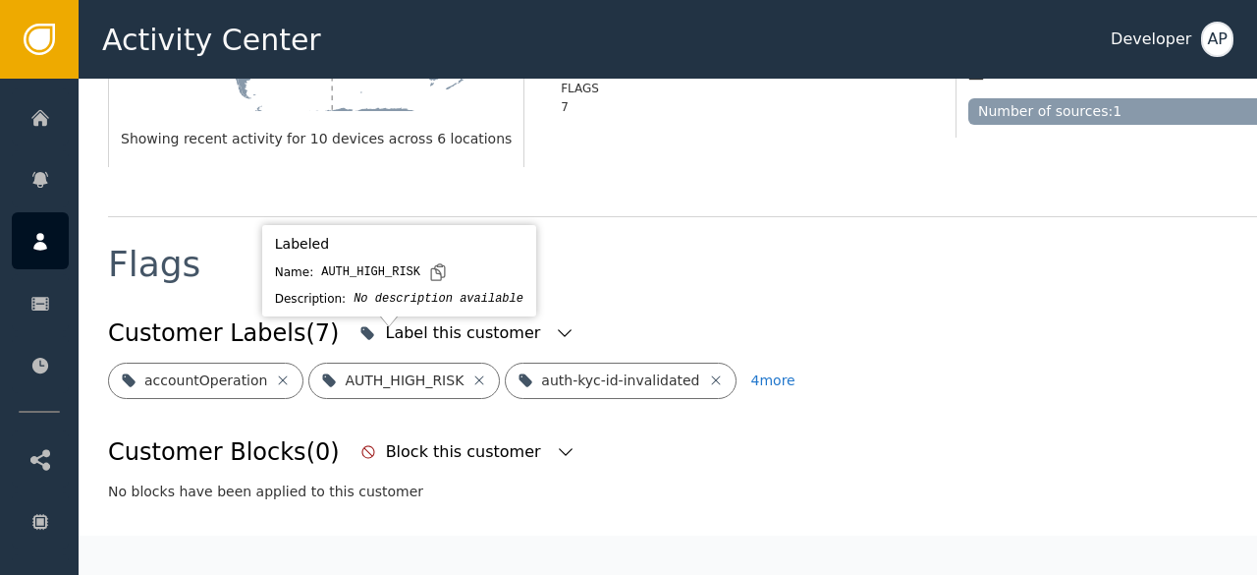
scroll to position [595, 0]
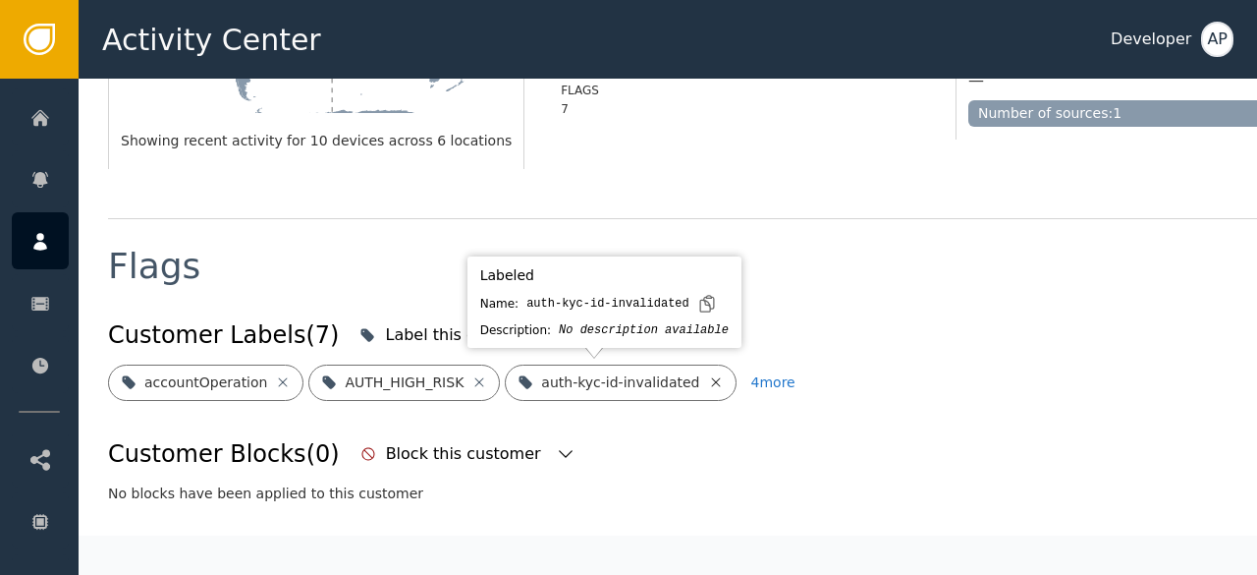
click at [708, 382] on icon at bounding box center [716, 382] width 16 height 16
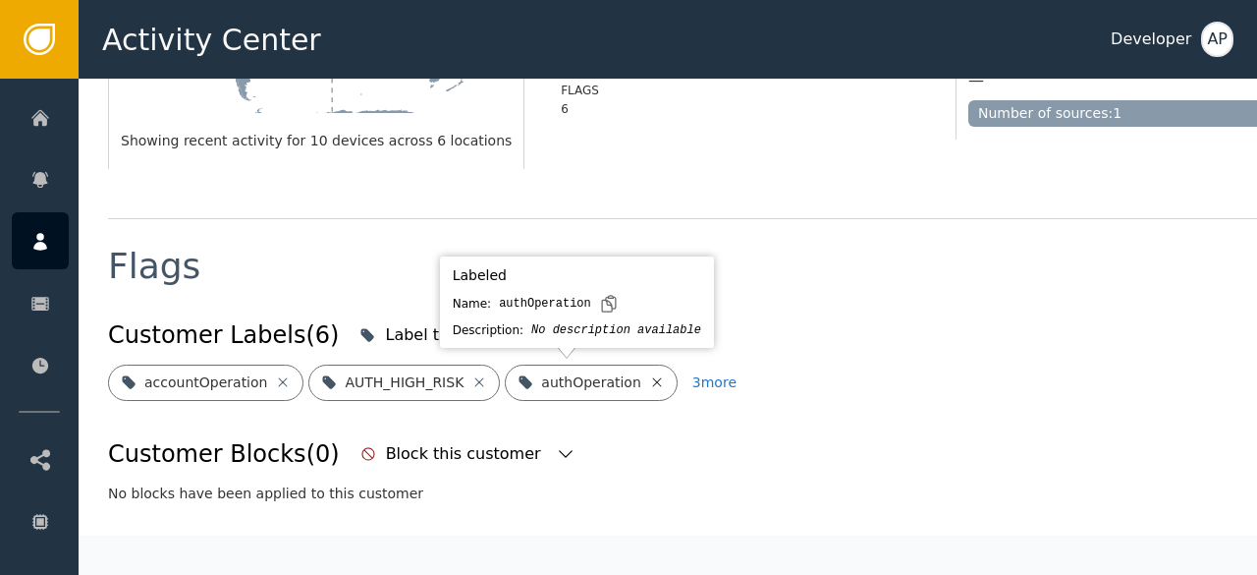
click at [652, 381] on icon at bounding box center [656, 381] width 9 height 9
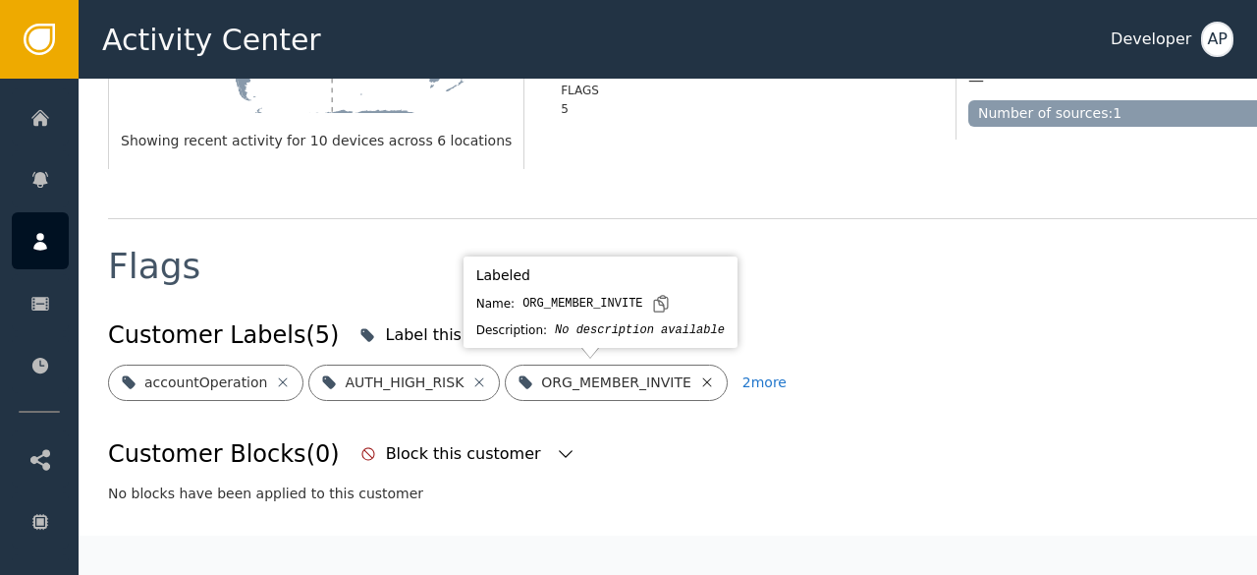
click at [702, 384] on icon at bounding box center [706, 381] width 9 height 9
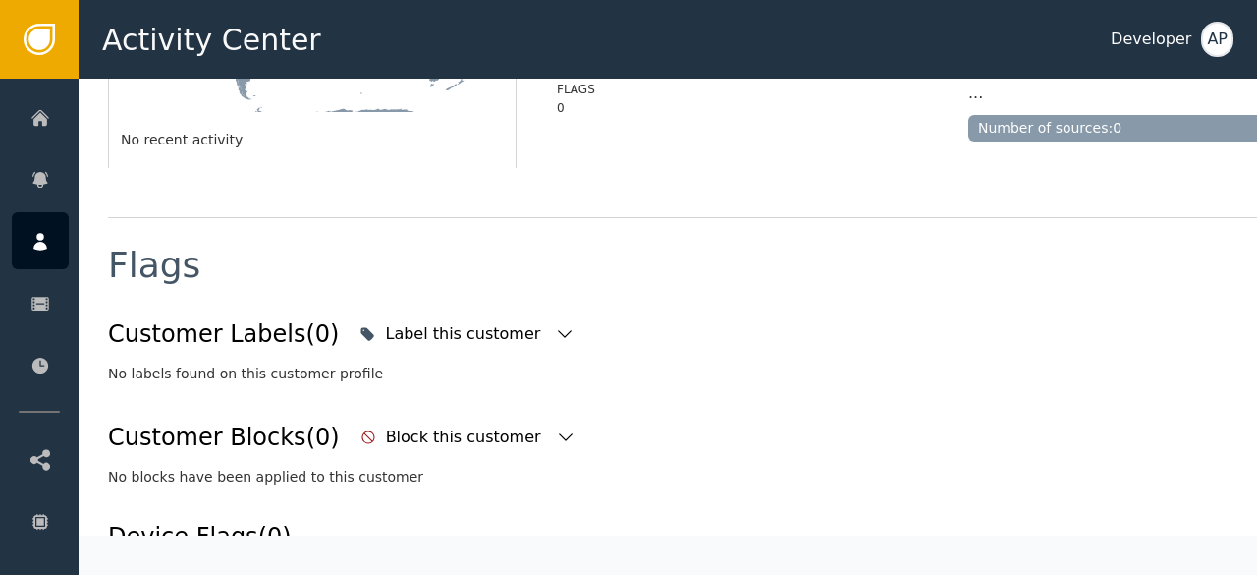
click at [674, 382] on div "No labels found on this customer profile" at bounding box center [724, 373] width 1232 height 21
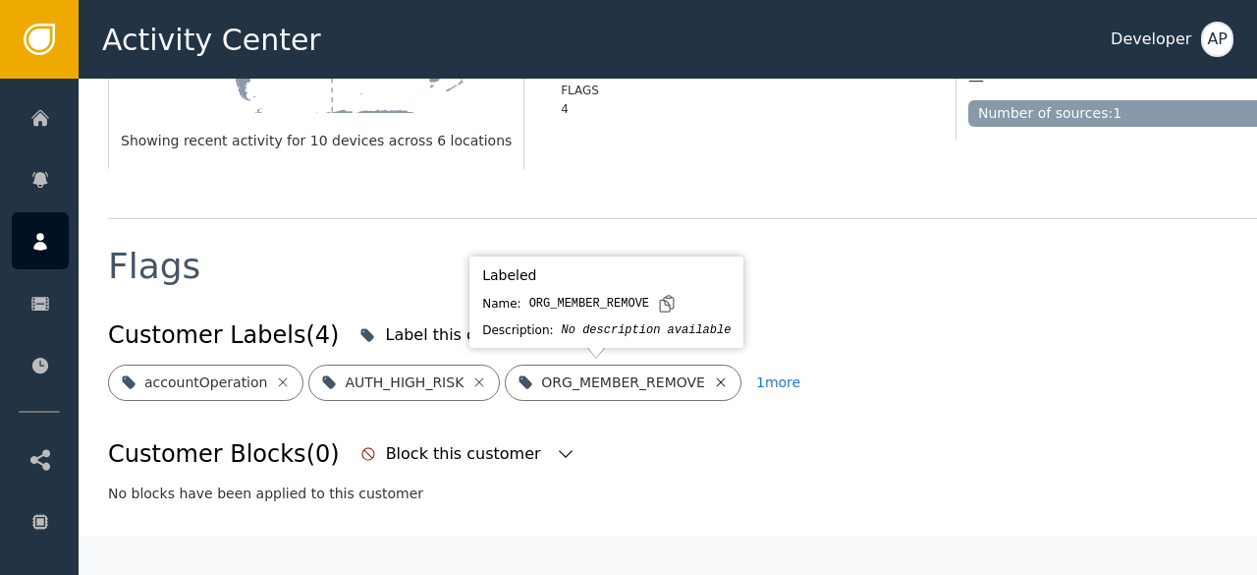
click at [713, 377] on icon at bounding box center [721, 382] width 16 height 16
click at [752, 382] on icon at bounding box center [760, 382] width 16 height 16
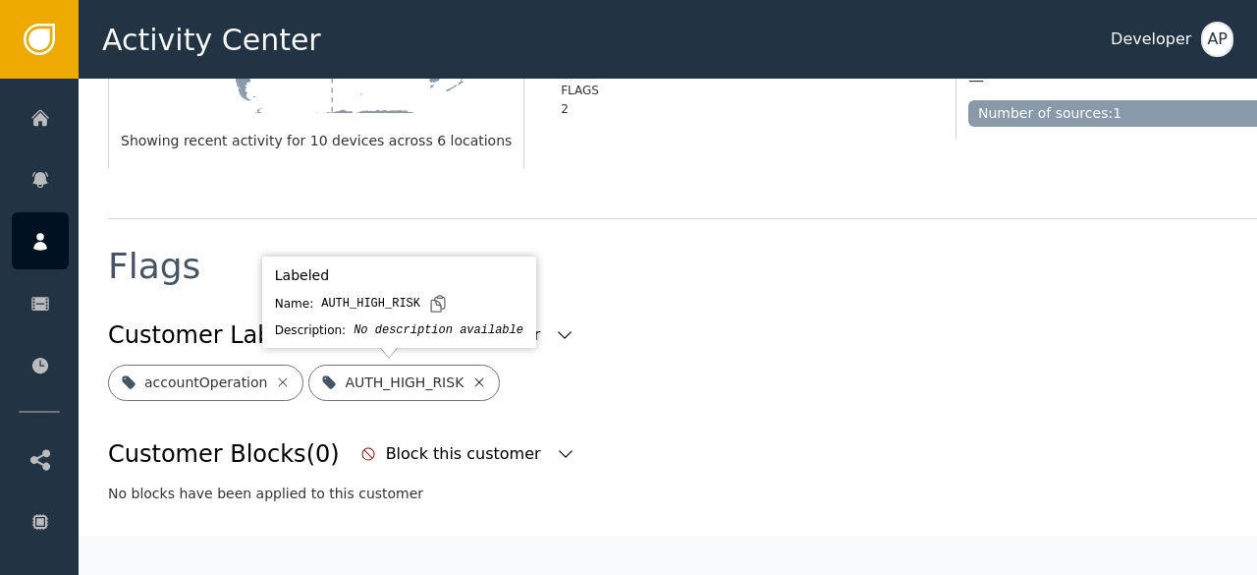
click at [472, 378] on icon at bounding box center [480, 382] width 16 height 16
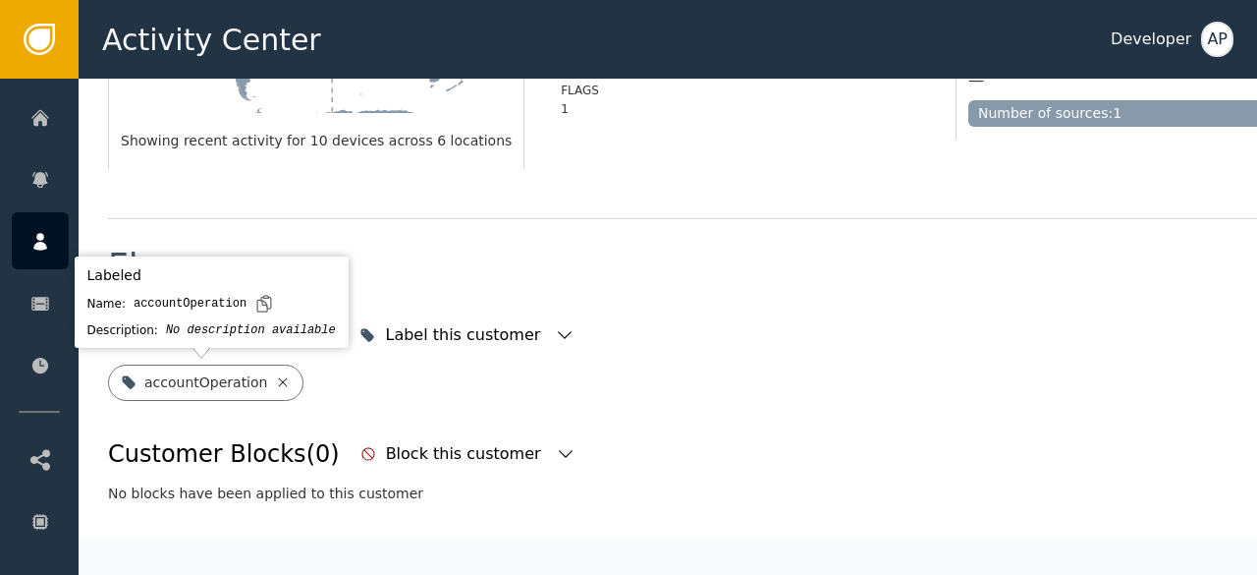
click at [279, 382] on icon at bounding box center [283, 381] width 9 height 9
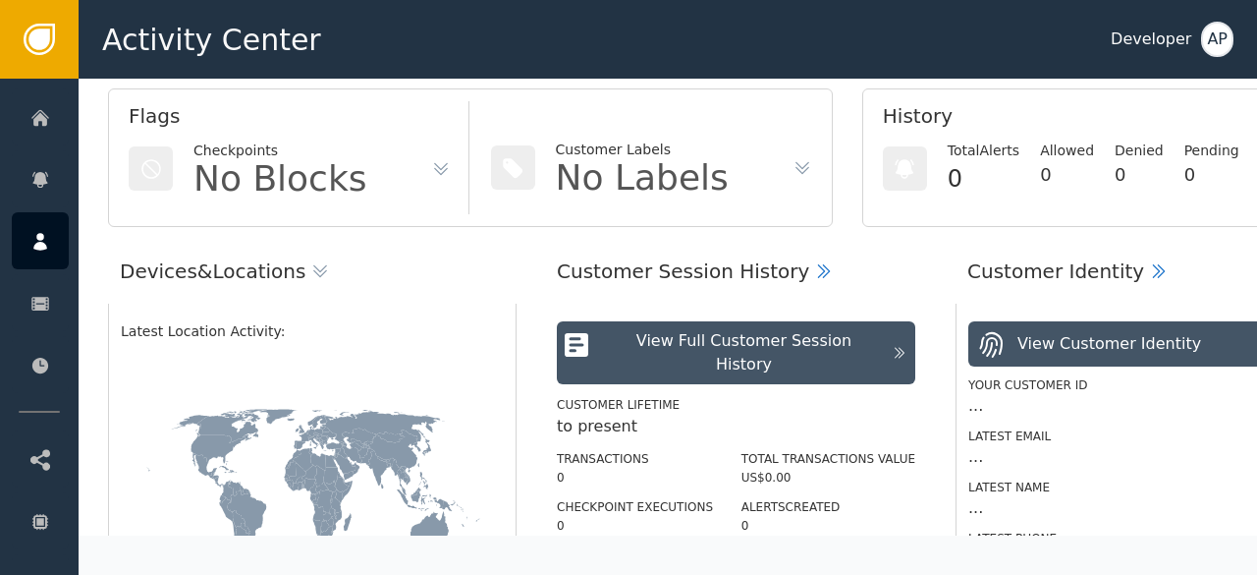
scroll to position [0, 0]
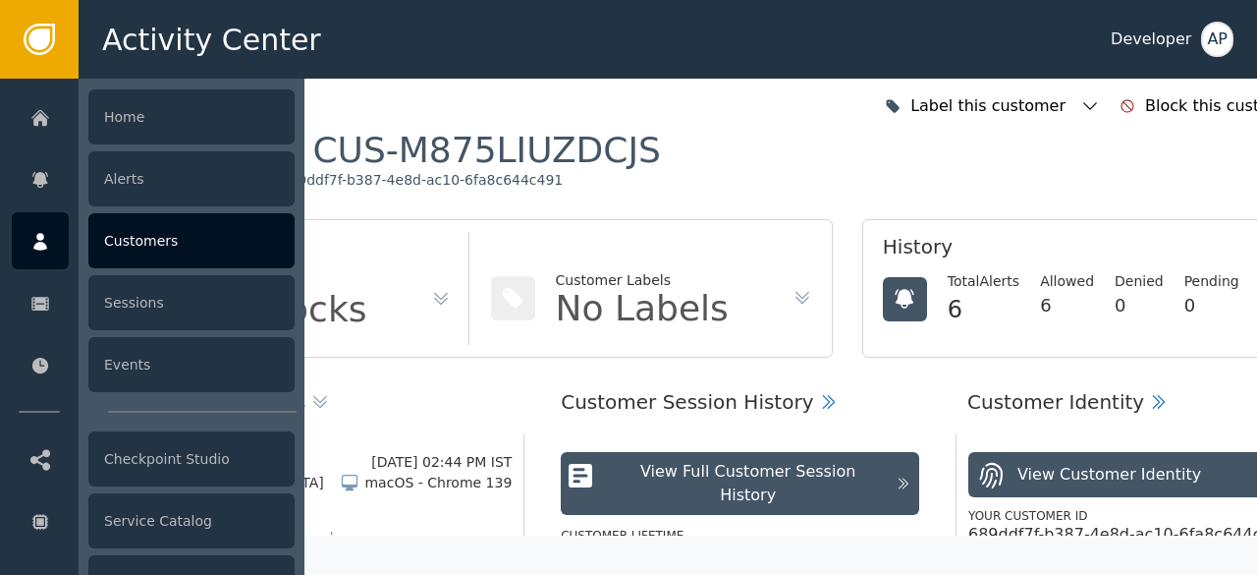
click at [139, 236] on div "Customers" at bounding box center [191, 240] width 206 height 55
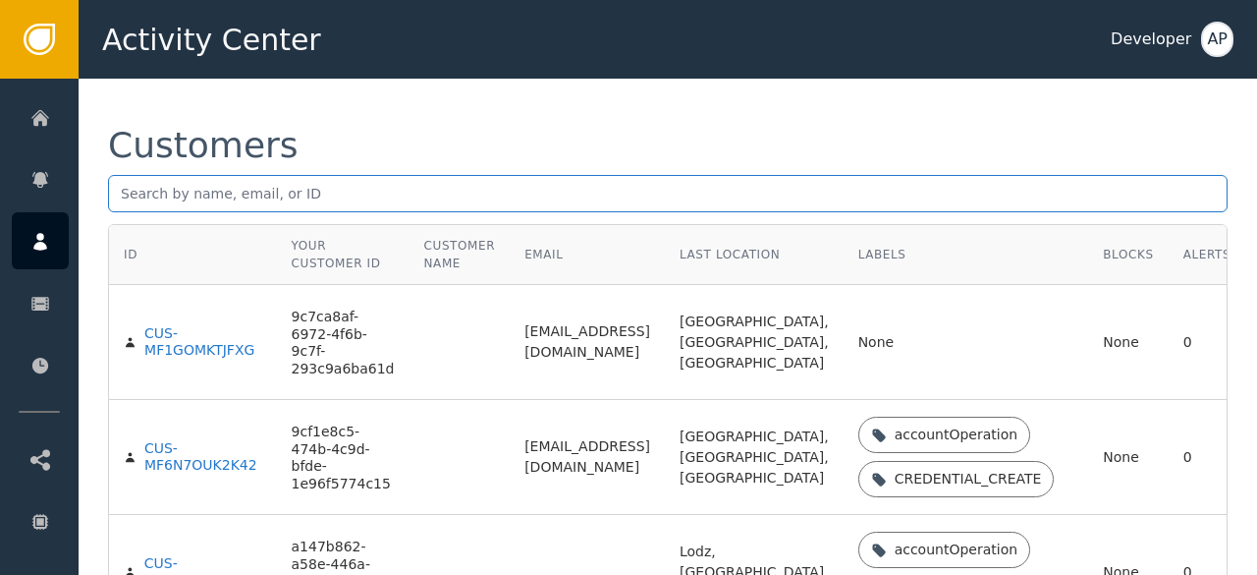
click at [128, 196] on input "text" at bounding box center [668, 193] width 1120 height 37
paste input "[EMAIL_ADDRESS][DOMAIN_NAME]"
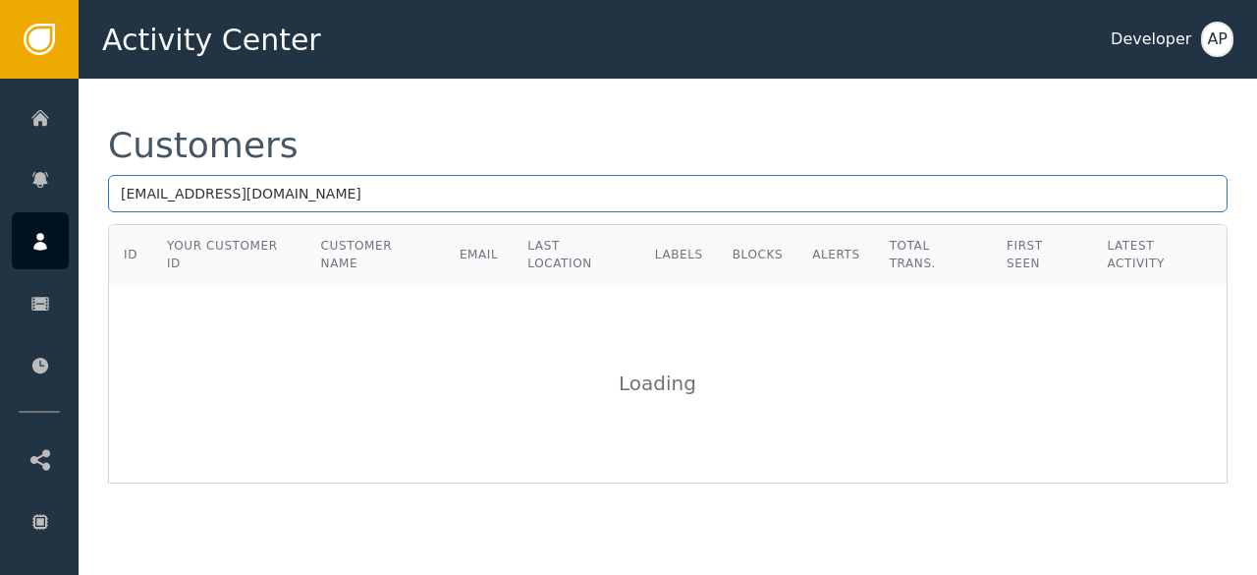
type input "[EMAIL_ADDRESS][DOMAIN_NAME]"
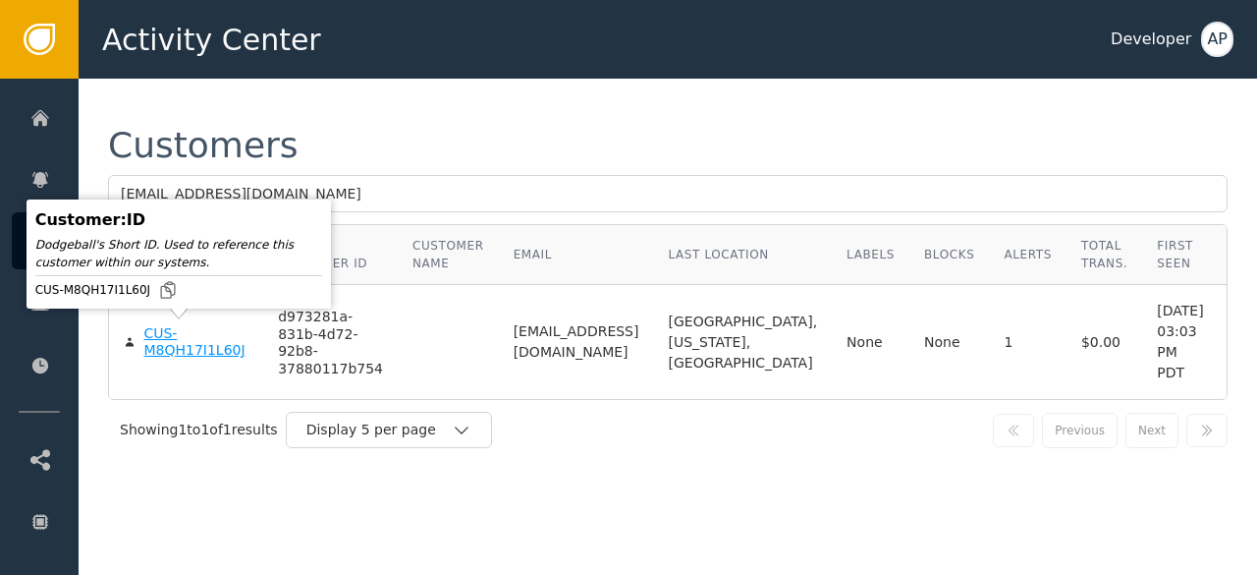
click at [155, 346] on div "CUS-M8QH17I1L60J" at bounding box center [195, 342] width 105 height 34
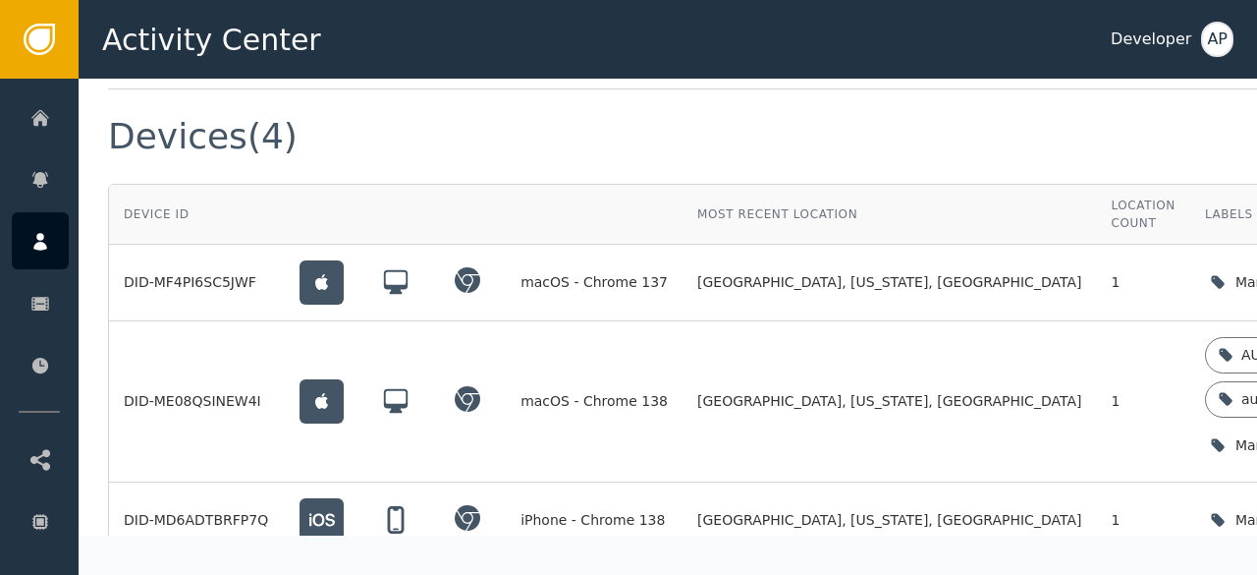
scroll to position [1455, 0]
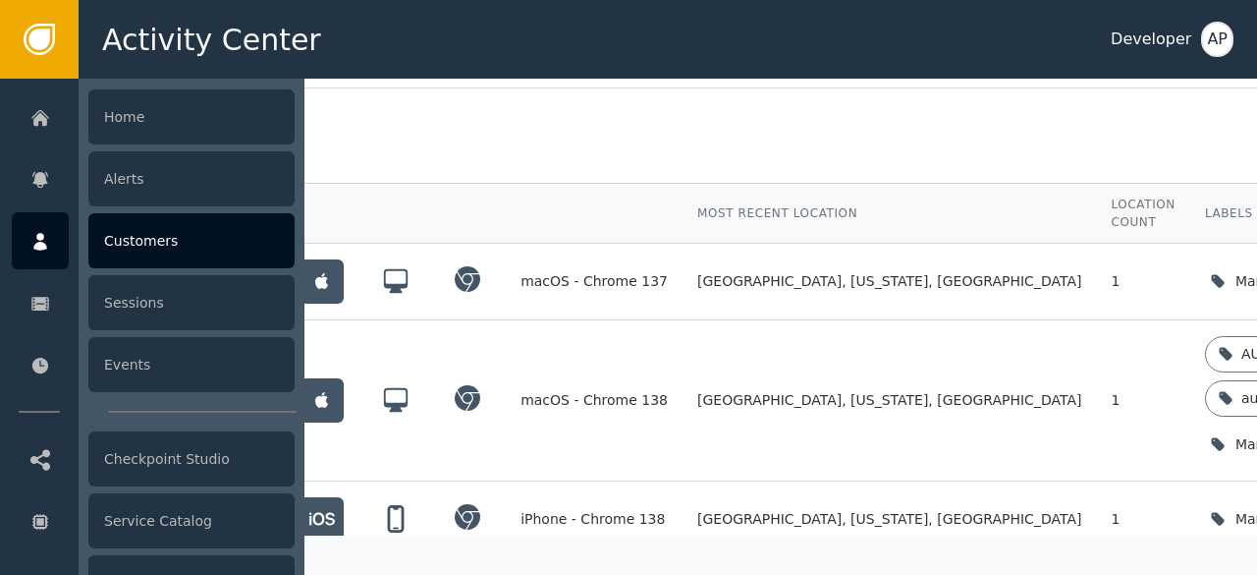
click at [115, 249] on div "Customers" at bounding box center [191, 240] width 206 height 55
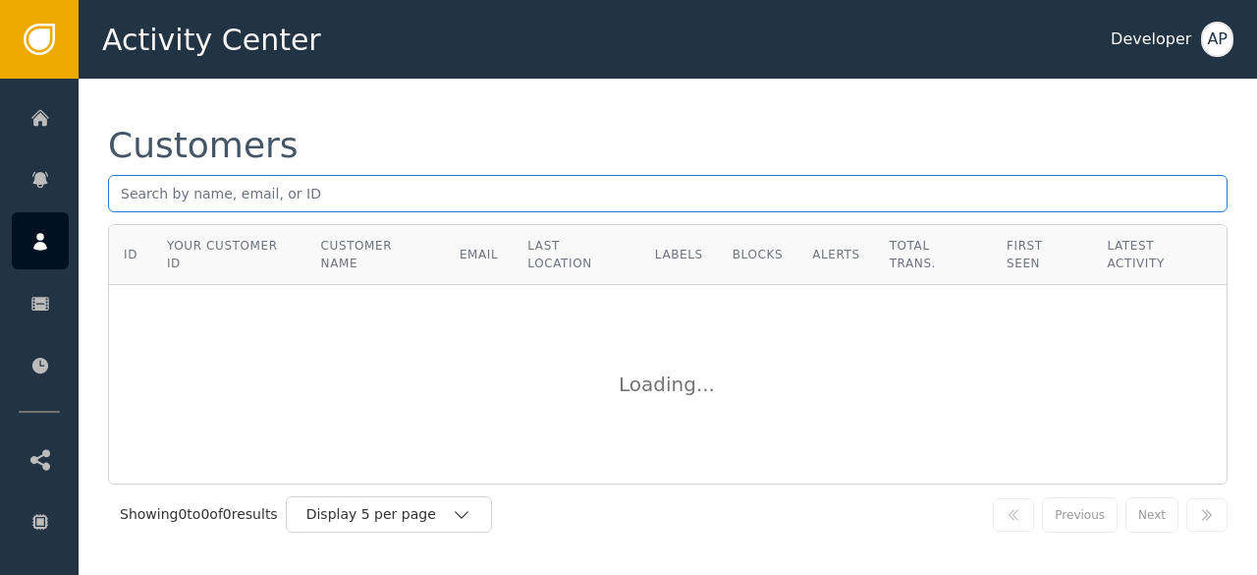
click at [126, 195] on input "text" at bounding box center [668, 193] width 1120 height 37
paste input "[EMAIL_ADDRESS][DOMAIN_NAME]"
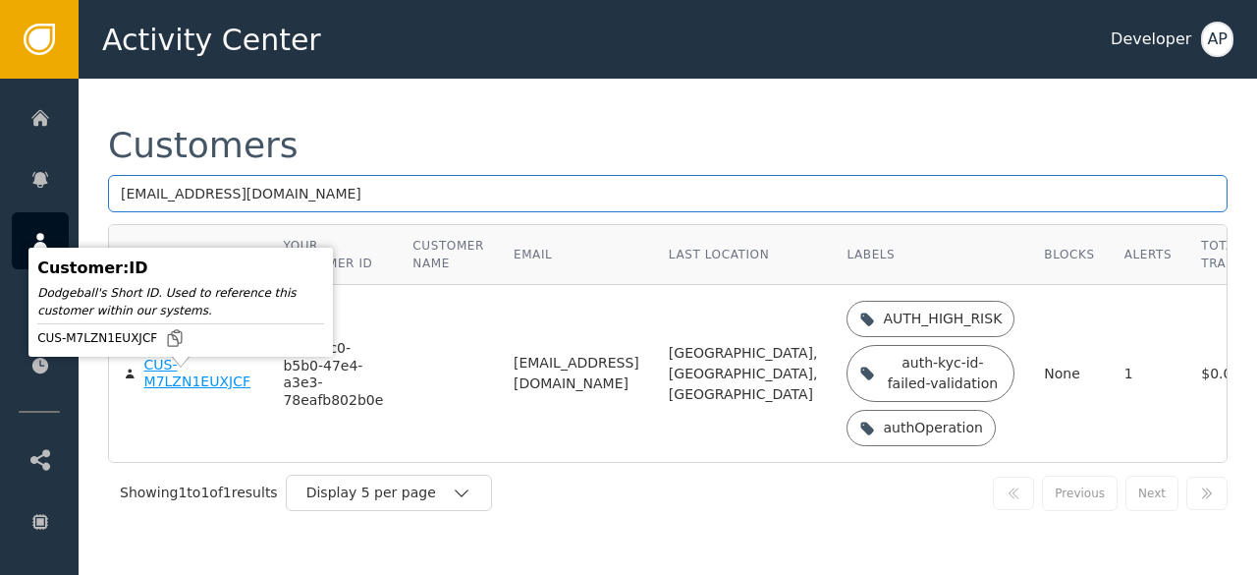
type input "[EMAIL_ADDRESS][DOMAIN_NAME]"
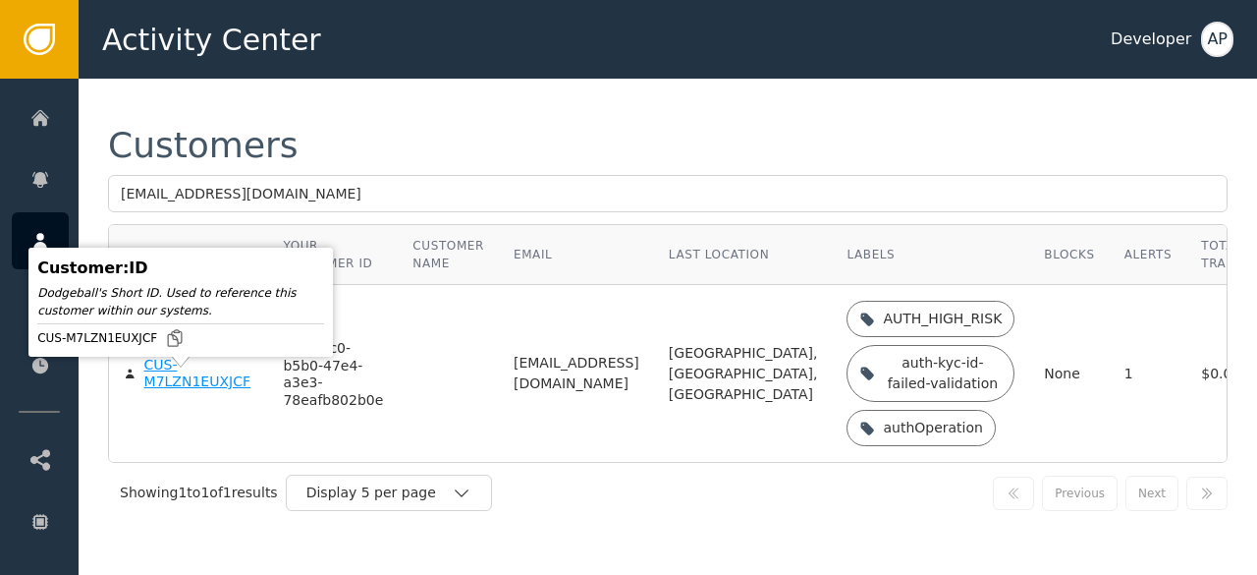
click at [159, 391] on div "CUS-M7LZN1EUXJCF" at bounding box center [199, 374] width 110 height 34
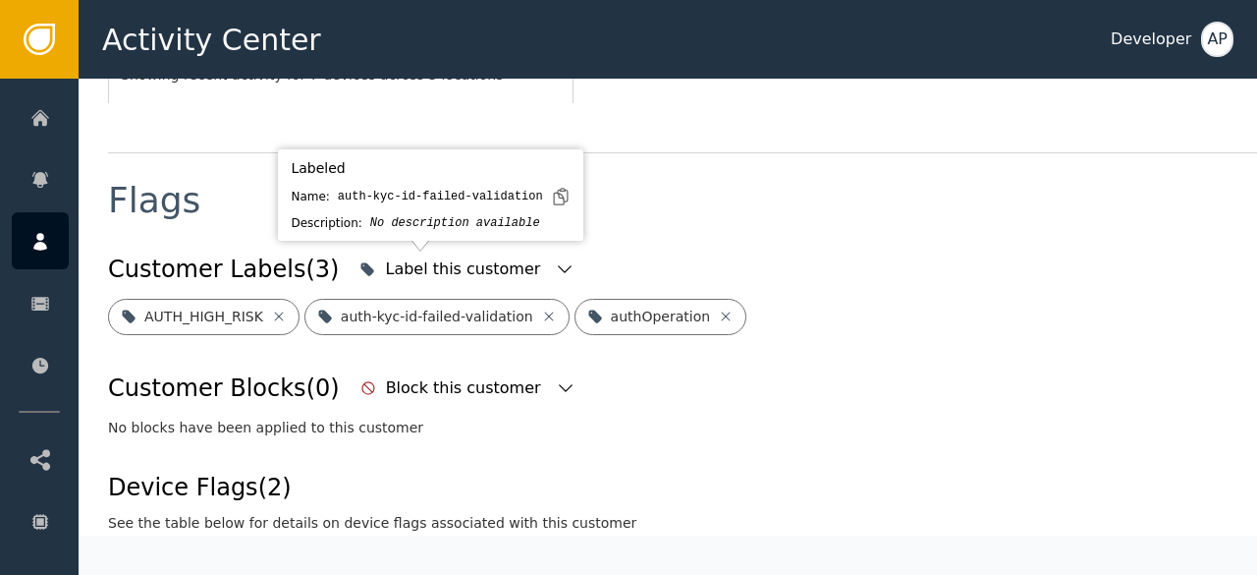
scroll to position [703, 0]
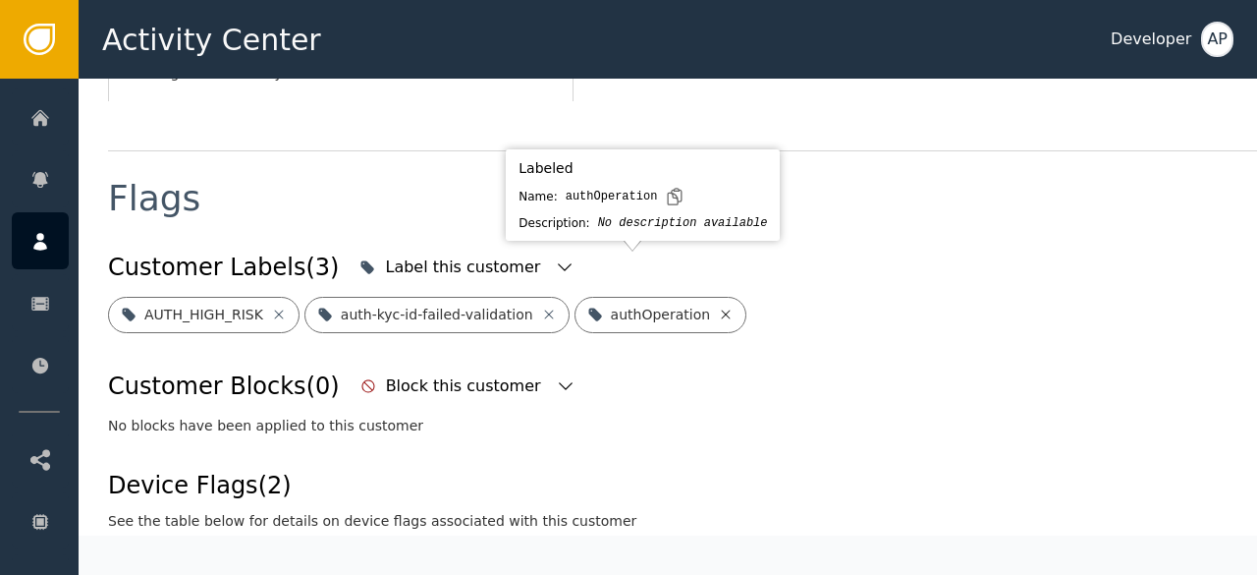
click at [718, 306] on icon at bounding box center [726, 314] width 16 height 16
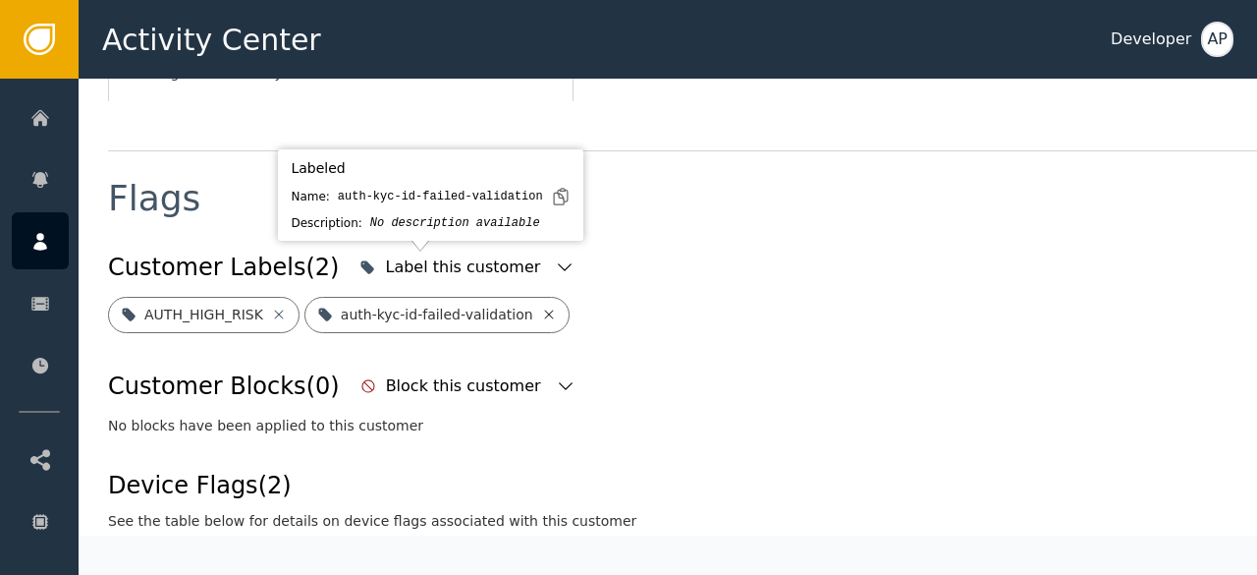
click at [541, 306] on icon at bounding box center [549, 314] width 16 height 16
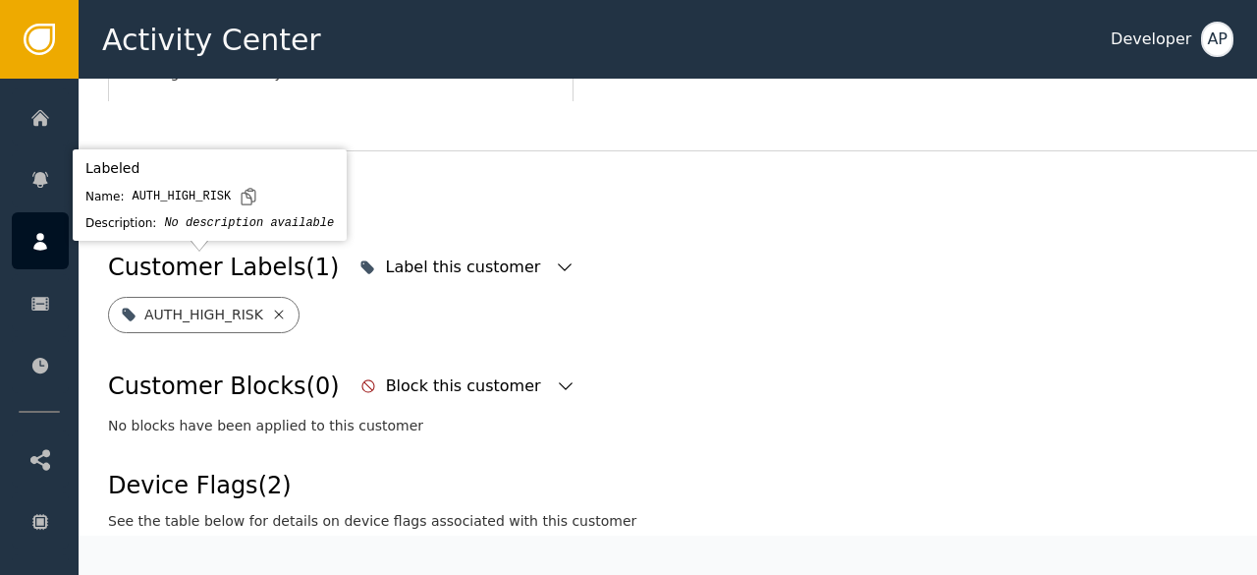
click at [271, 306] on icon at bounding box center [279, 314] width 16 height 16
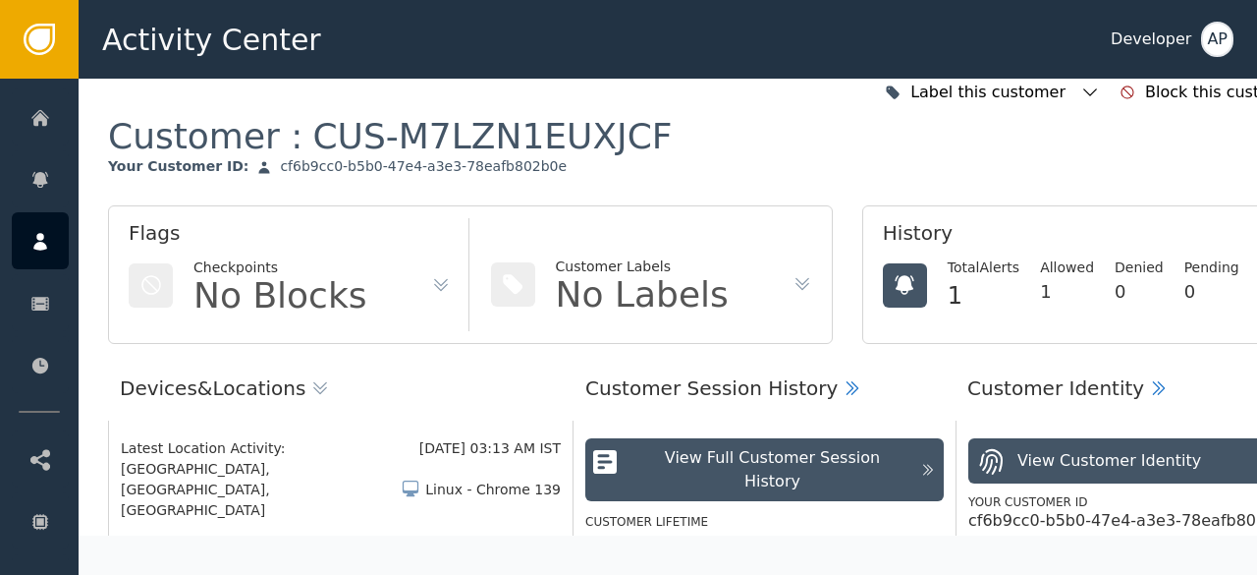
scroll to position [0, 0]
